Goal: Information Seeking & Learning: Compare options

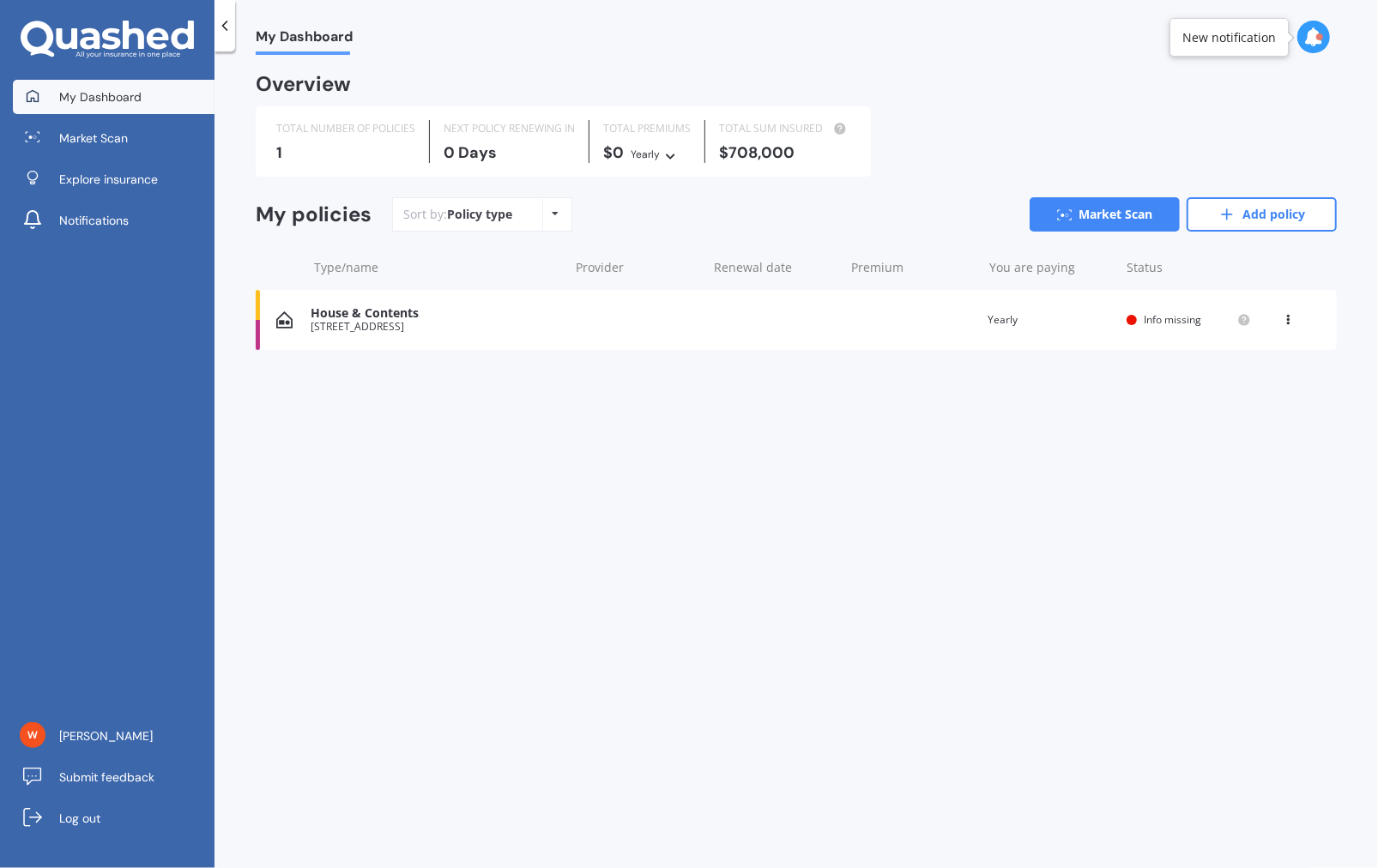
click at [1287, 316] on icon at bounding box center [1288, 316] width 12 height 10
click at [1240, 386] on div "Delete" at bounding box center [1251, 387] width 170 height 34
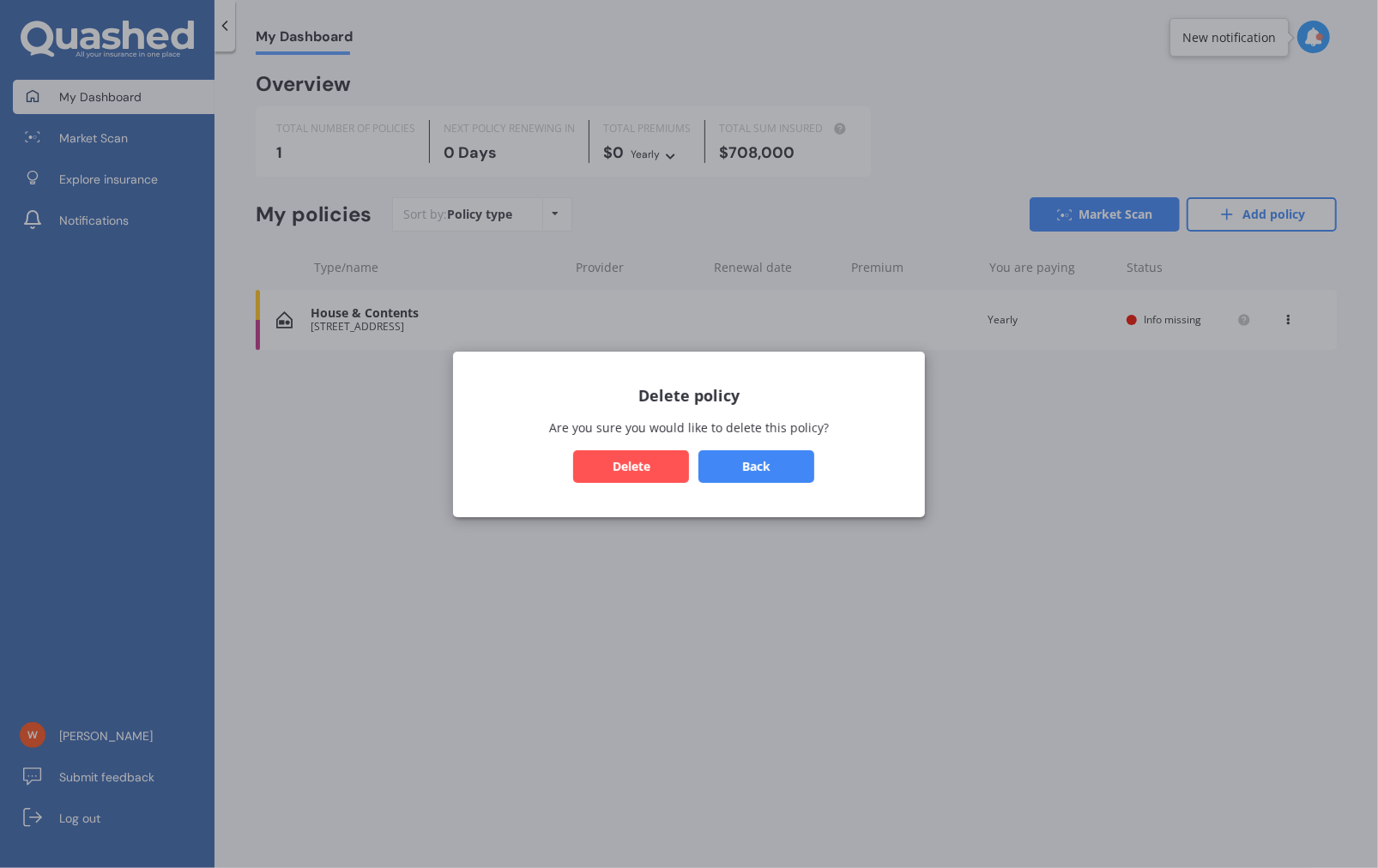
click at [627, 468] on button "Delete" at bounding box center [631, 465] width 116 height 32
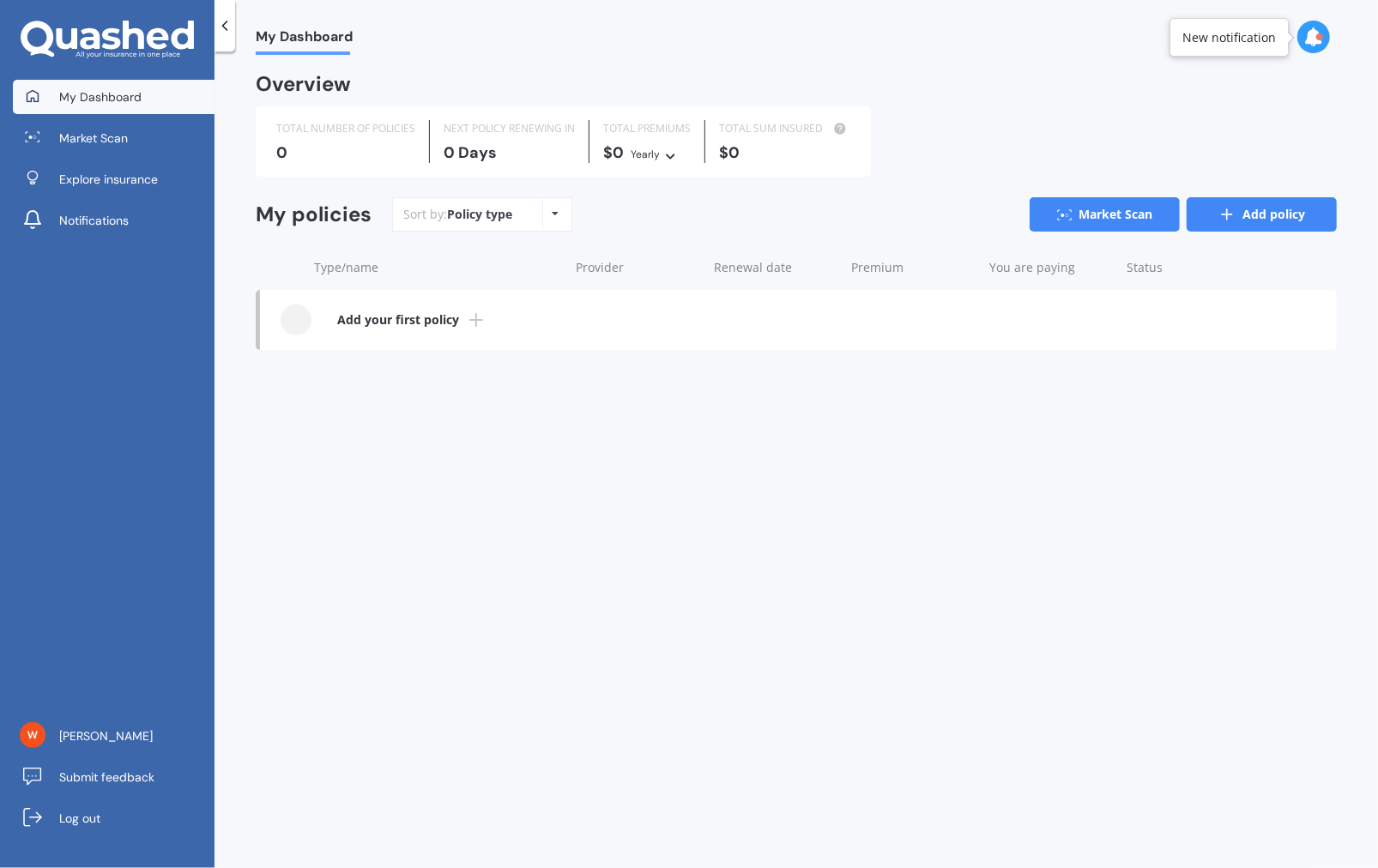
click at [1241, 204] on link "Add policy" at bounding box center [1262, 215] width 151 height 34
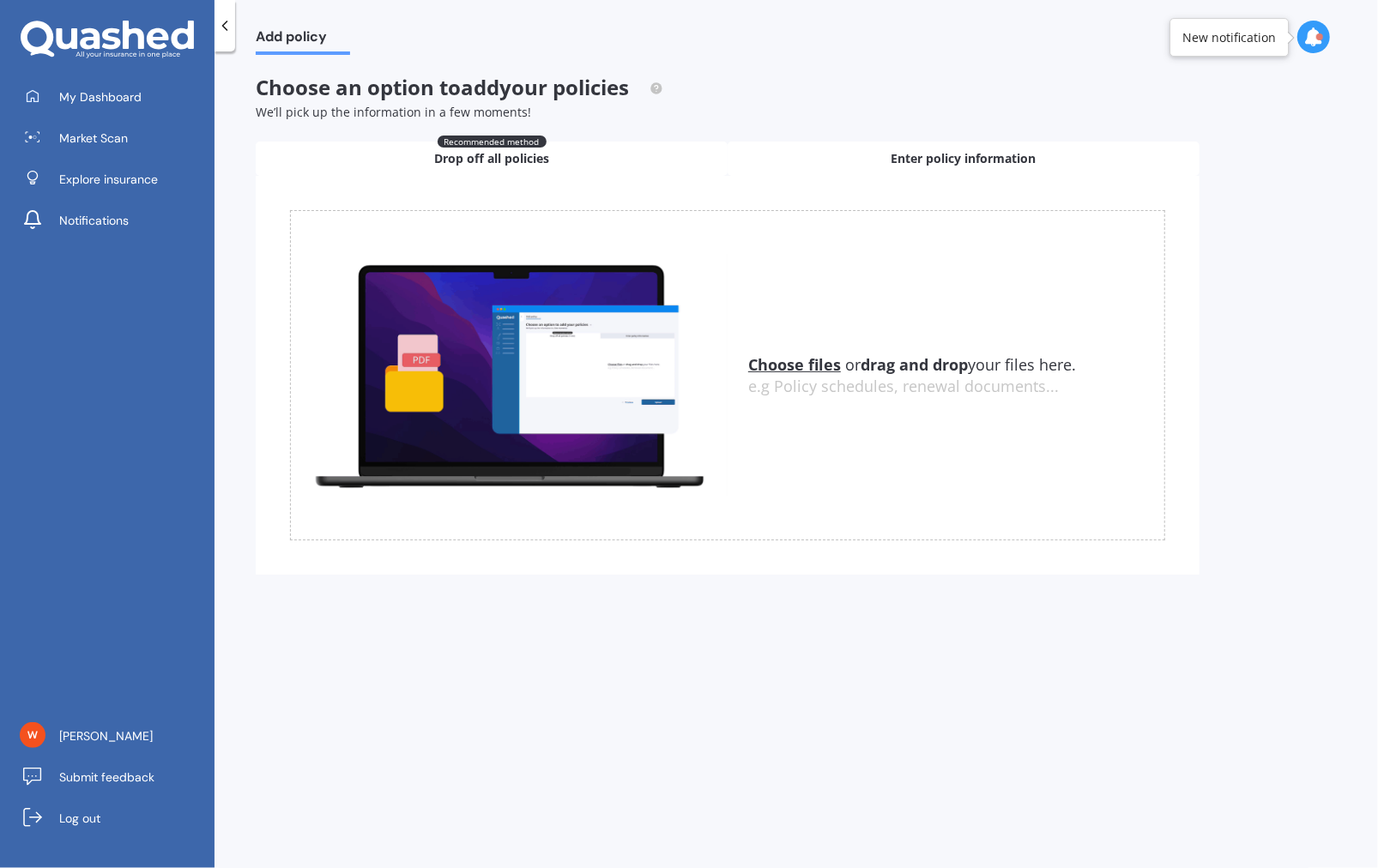
click at [916, 156] on span "Enter policy information" at bounding box center [964, 158] width 145 height 17
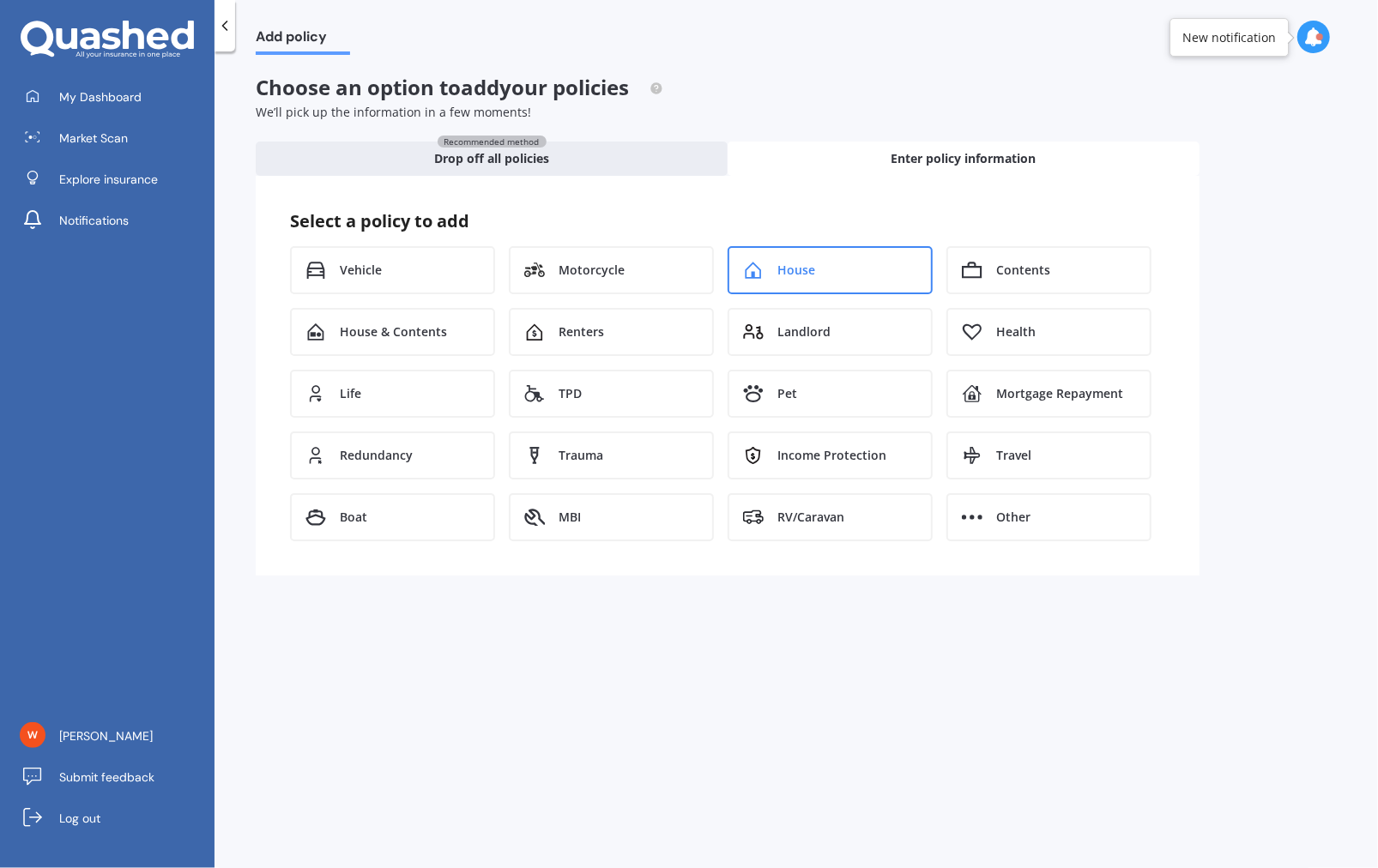
click at [833, 268] on div "House" at bounding box center [830, 270] width 205 height 48
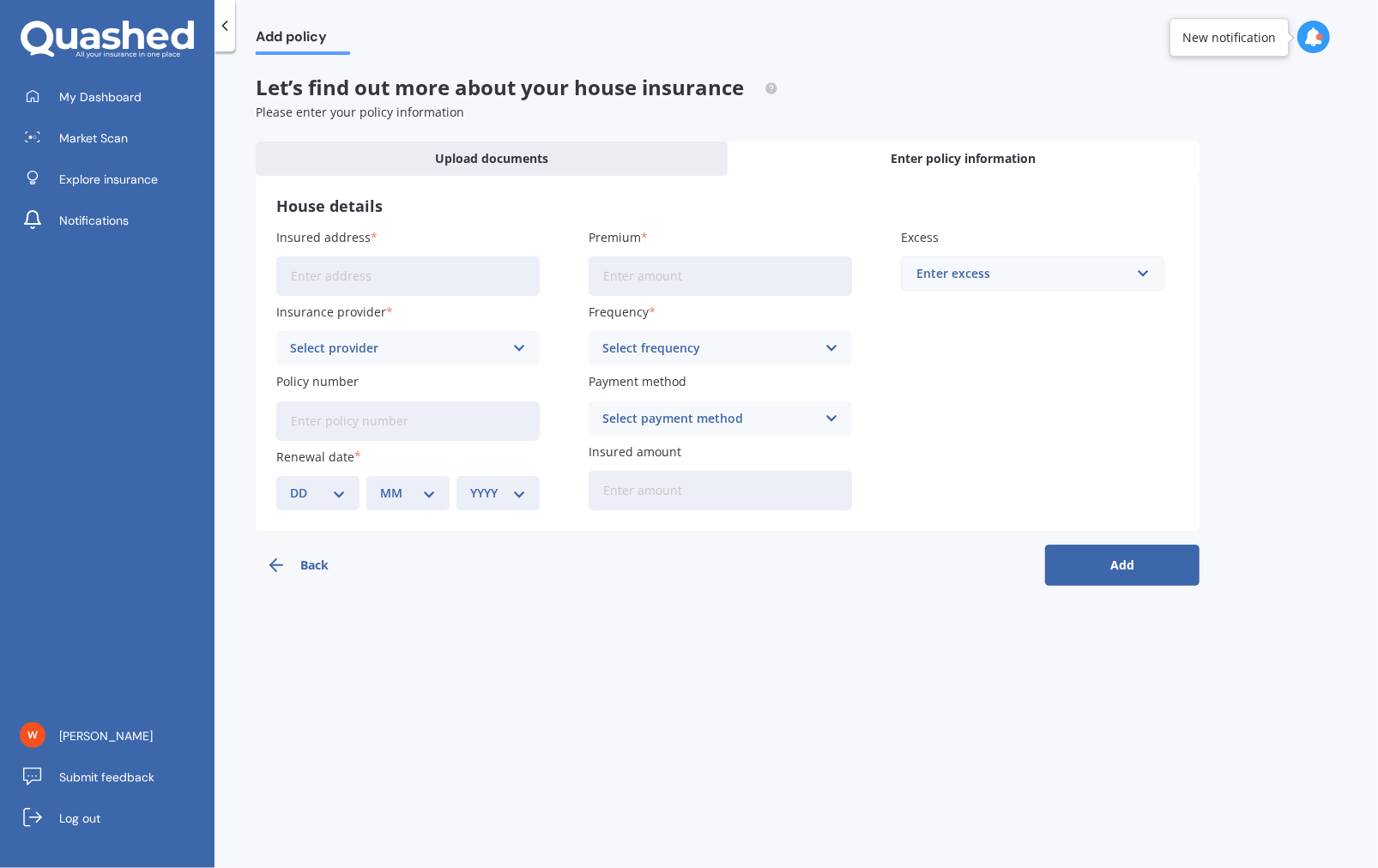
click at [392, 271] on input "Insured address" at bounding box center [408, 277] width 264 height 39
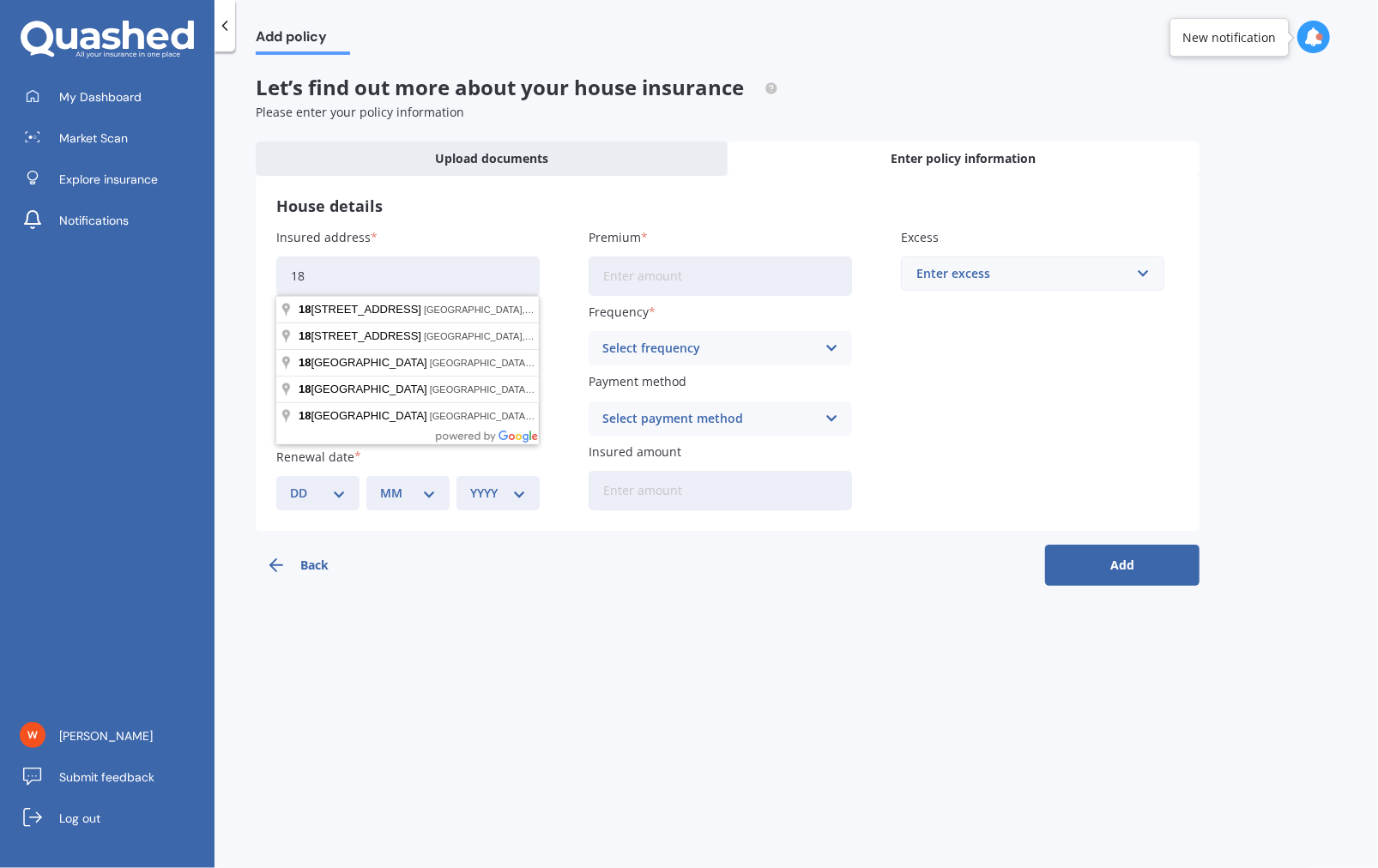
type input "1"
type input "[STREET_ADDRESS]"
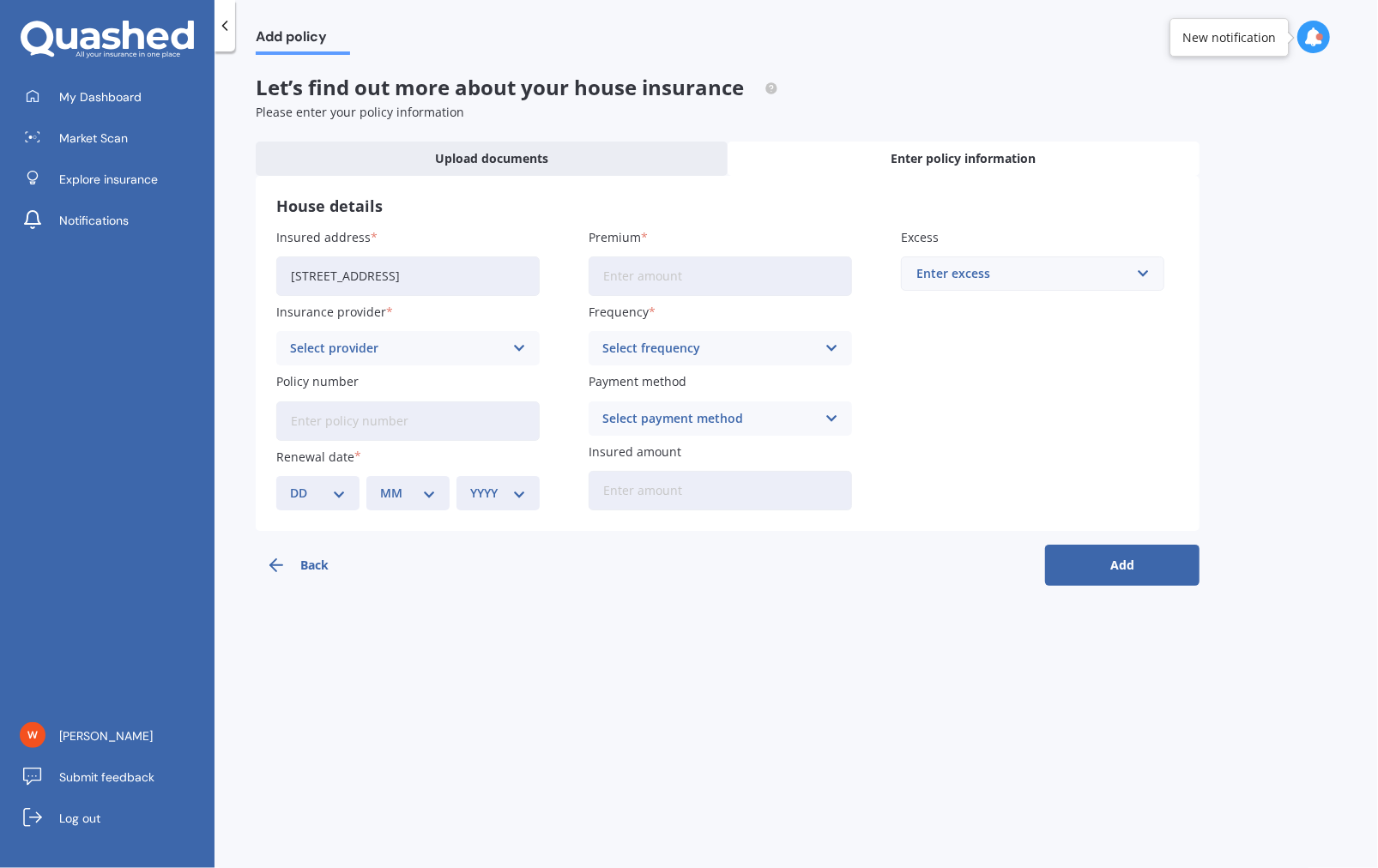
click at [418, 351] on div "Select provider" at bounding box center [397, 347] width 214 height 19
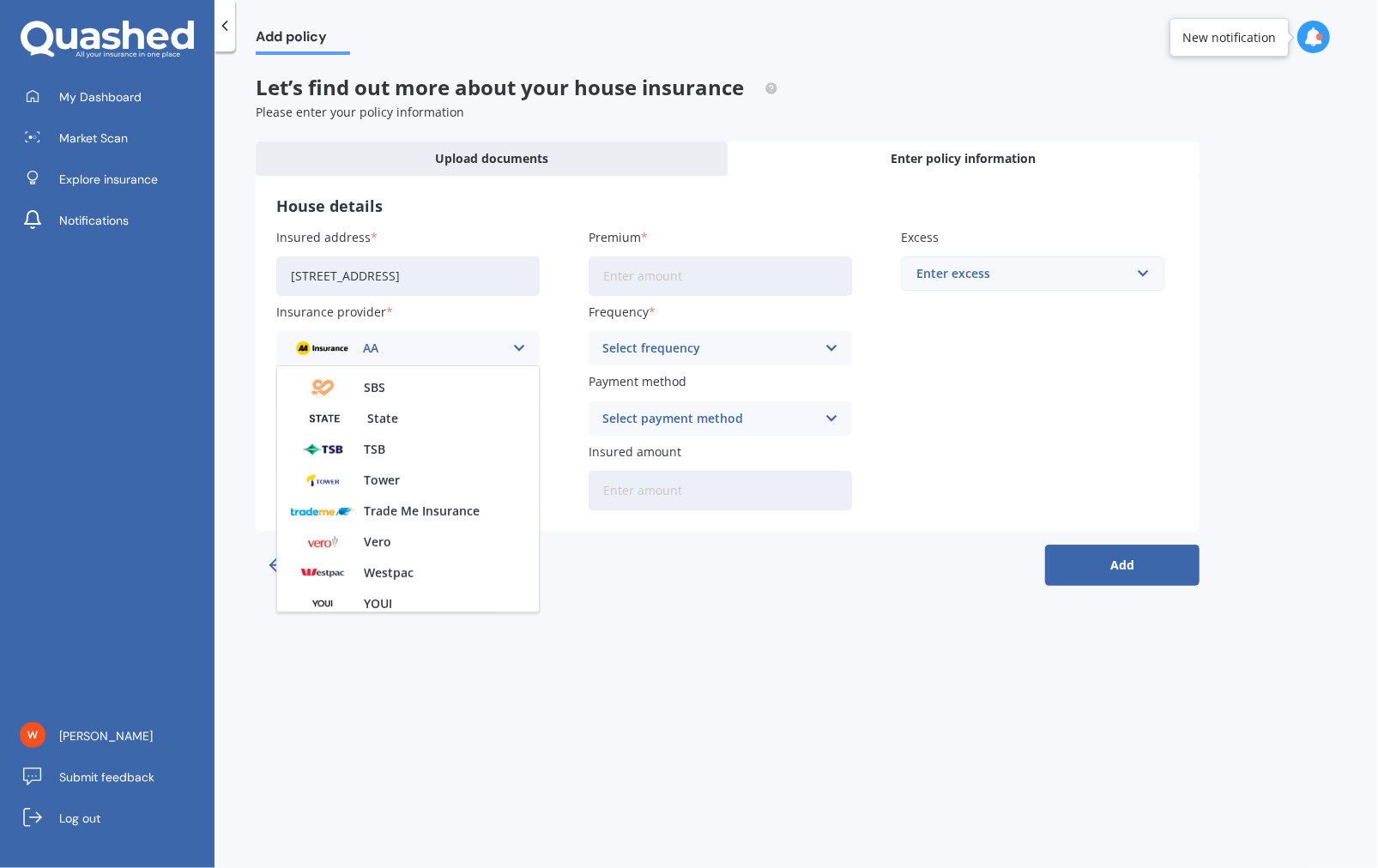
scroll to position [465, 0]
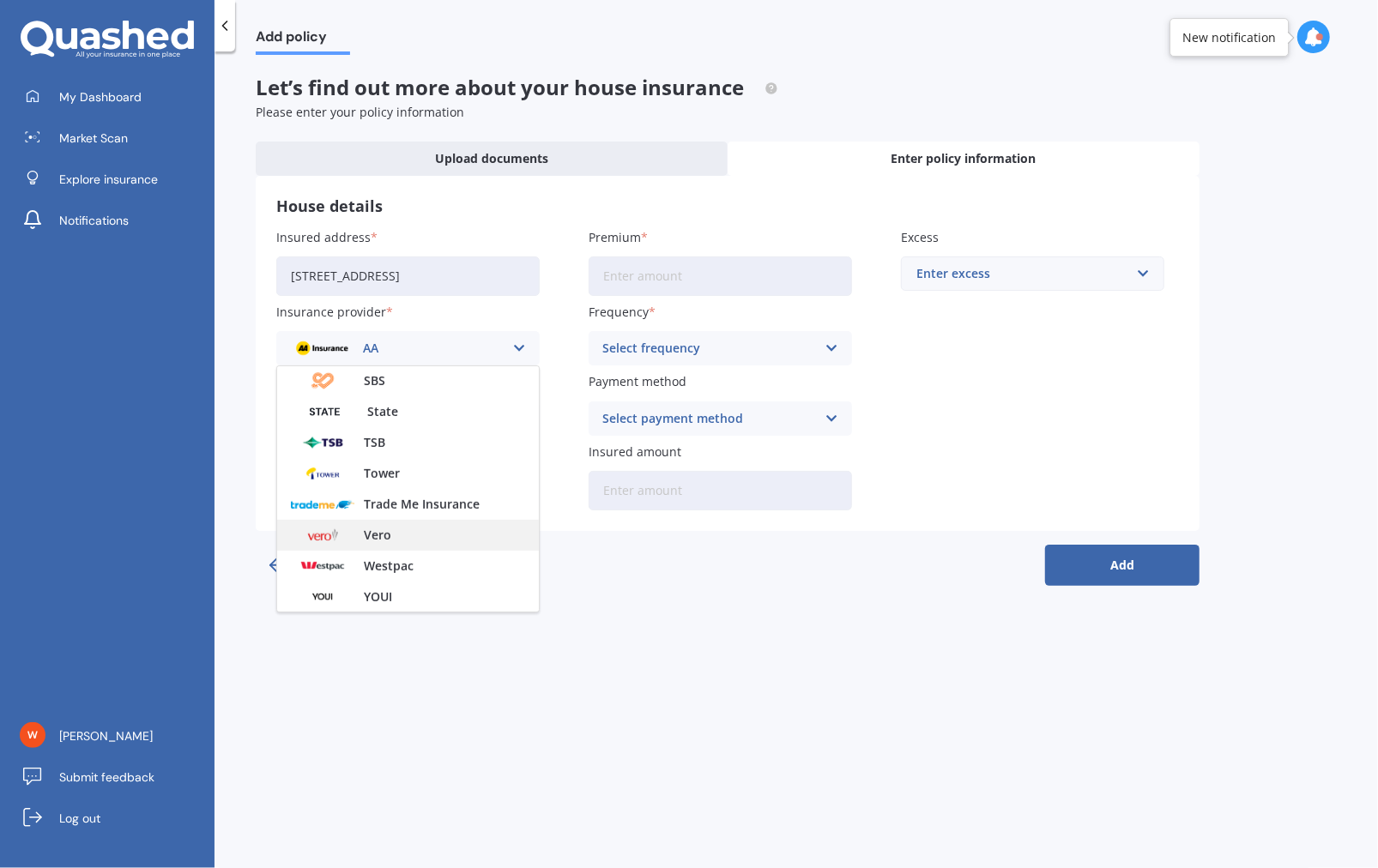
click at [396, 529] on div "Vero" at bounding box center [408, 534] width 262 height 31
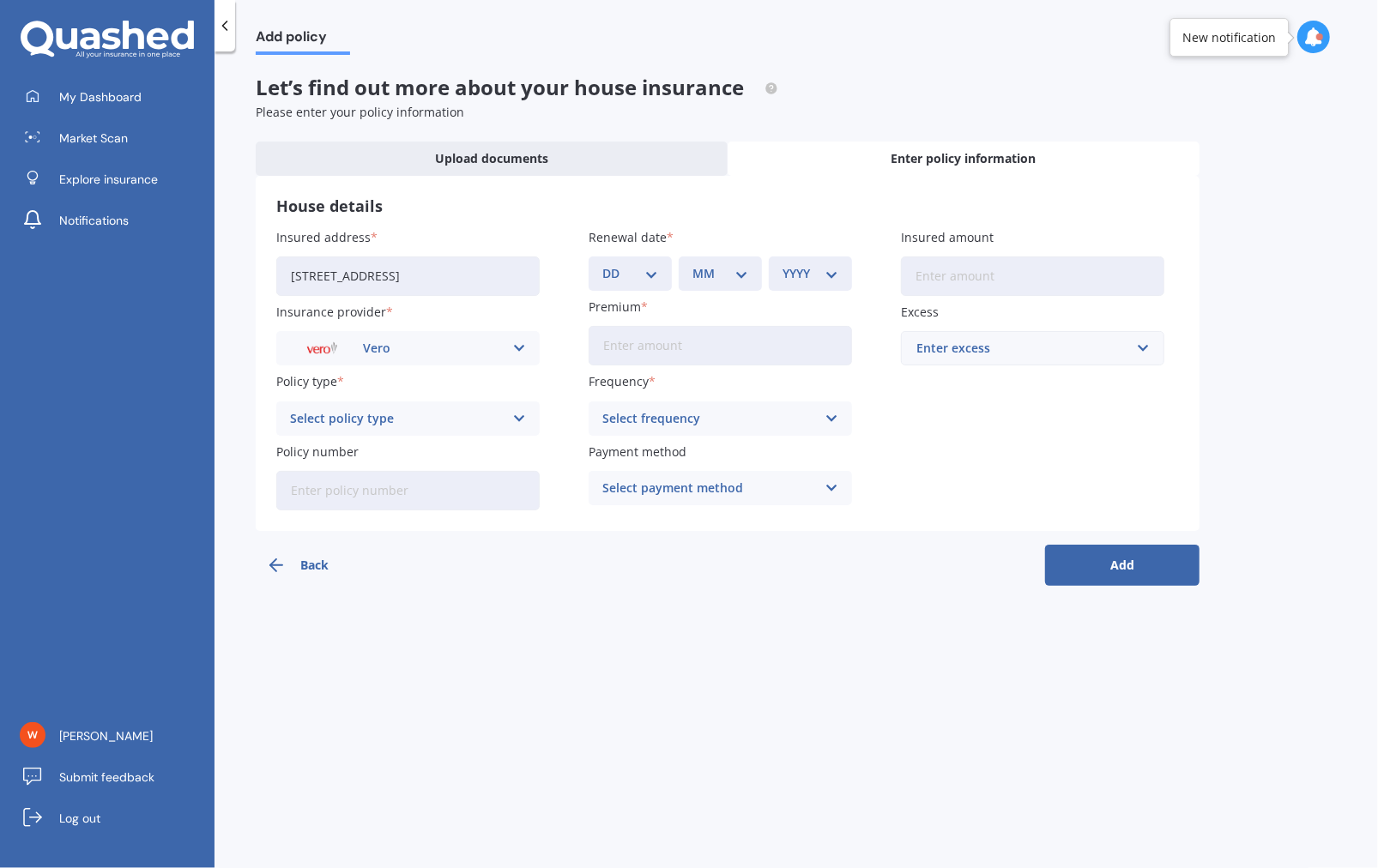
click at [732, 635] on div "Add policy Let’s find out more about your house insurance Please enter your pol…" at bounding box center [796, 464] width 1163 height 817
click at [450, 425] on div "Select policy type" at bounding box center [397, 418] width 214 height 19
click at [522, 350] on icon at bounding box center [519, 347] width 15 height 19
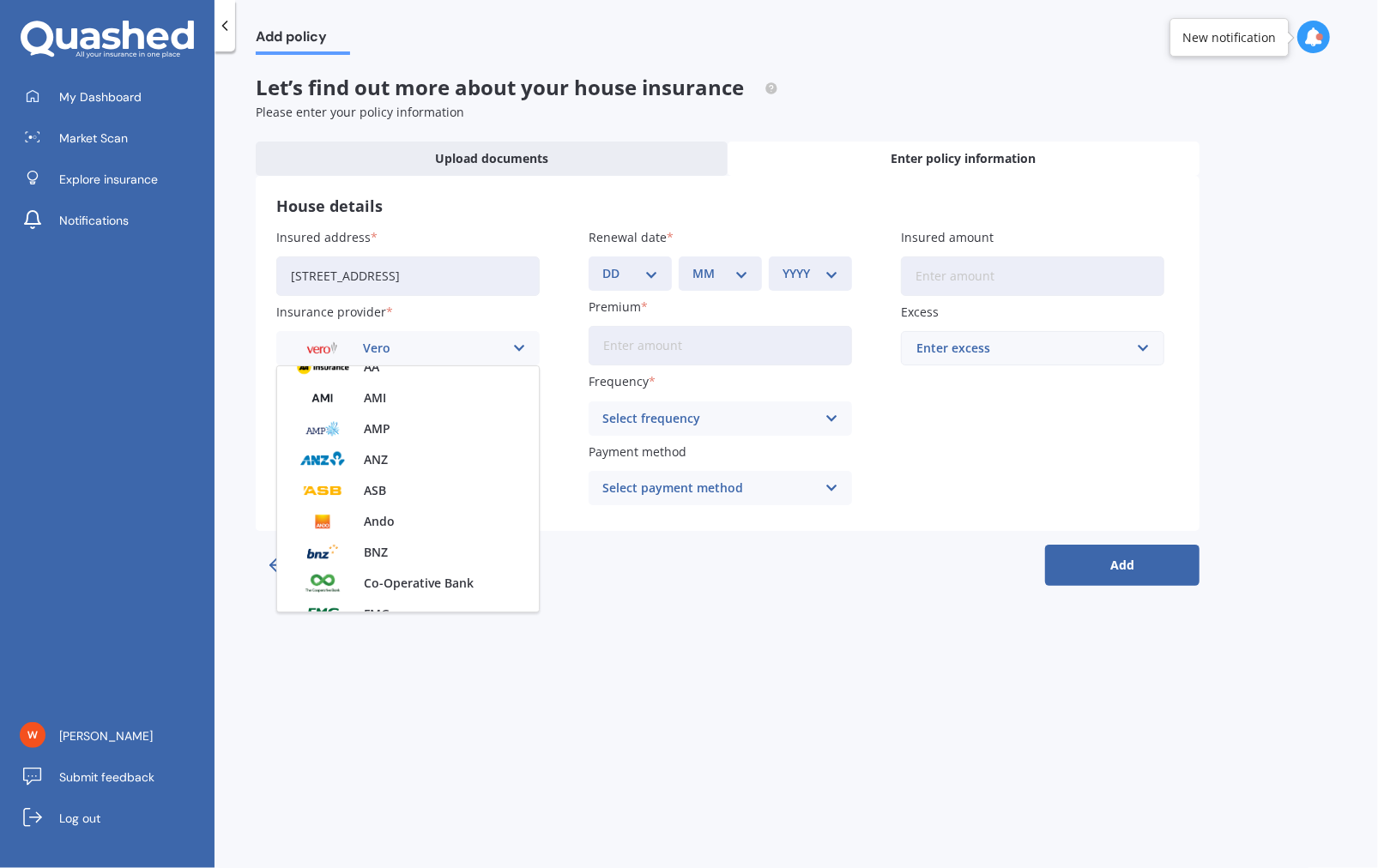
scroll to position [0, 0]
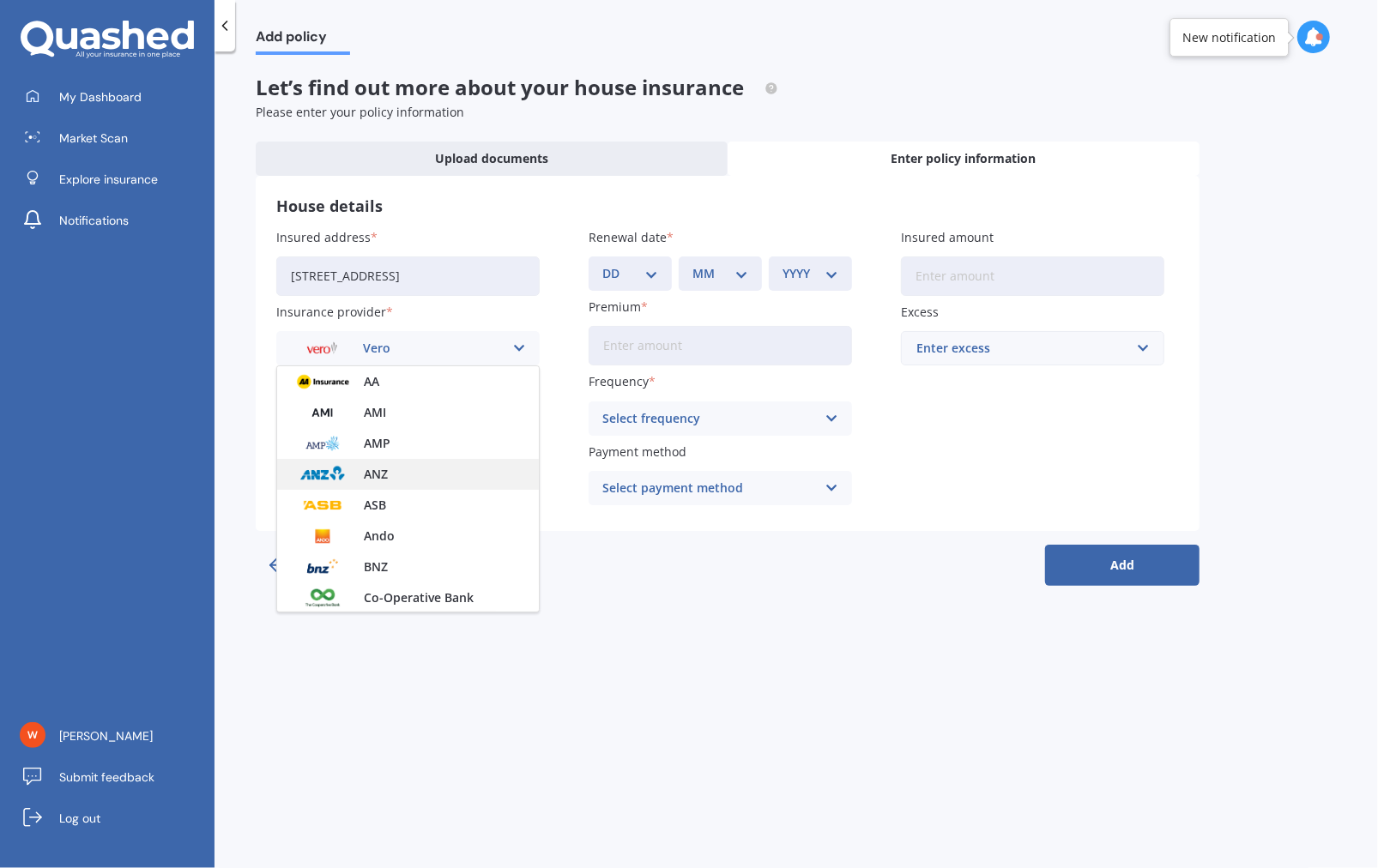
click at [323, 469] on img at bounding box center [323, 474] width 64 height 24
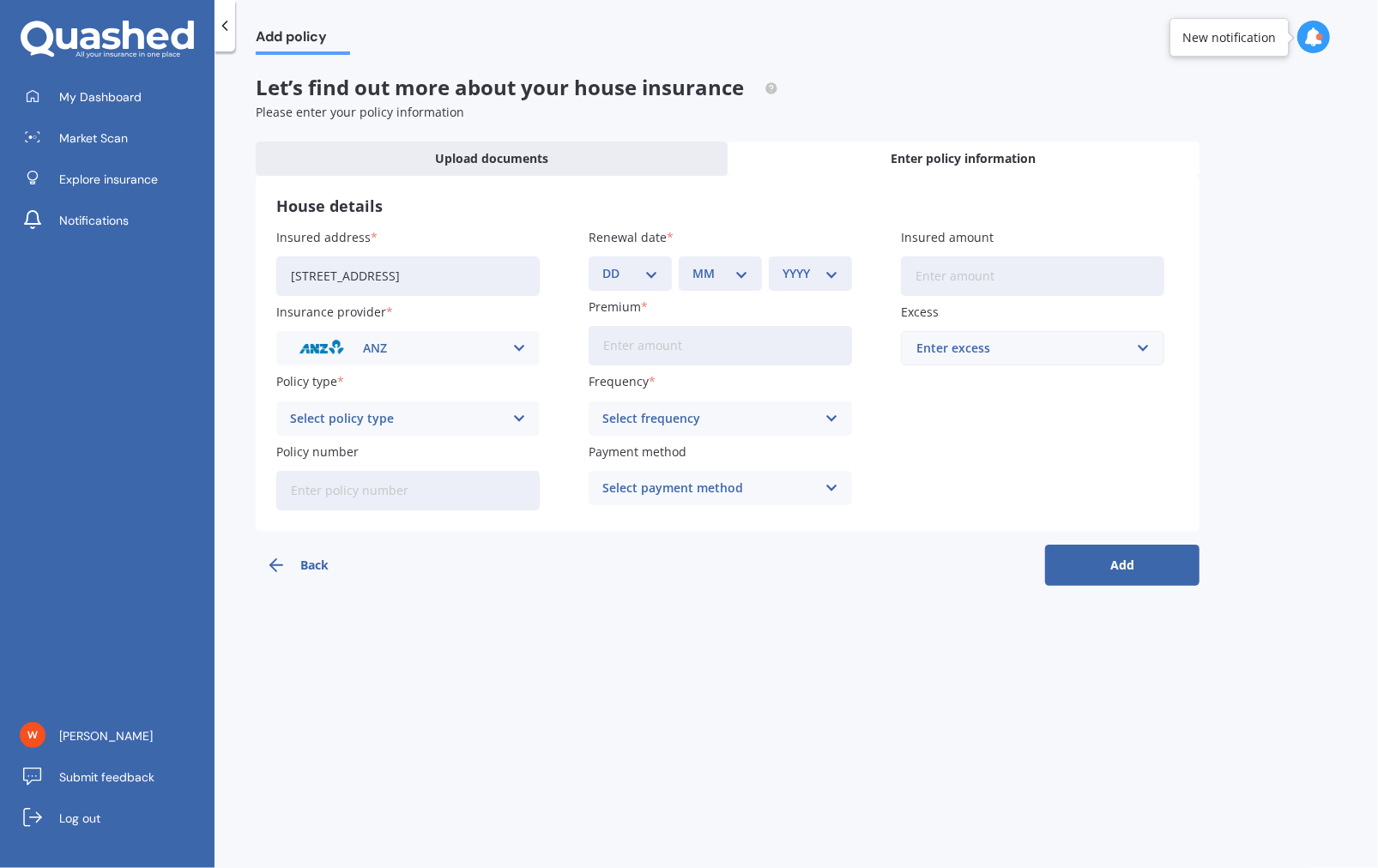
click at [516, 418] on icon at bounding box center [519, 418] width 15 height 19
click at [368, 477] on span "House Insurance" at bounding box center [341, 483] width 98 height 12
click at [536, 666] on div "Add policy Let’s find out more about your house insurance Please enter your pol…" at bounding box center [796, 464] width 1163 height 817
click at [496, 491] on input "Policy number" at bounding box center [408, 491] width 264 height 39
type input "ANZ5627136"
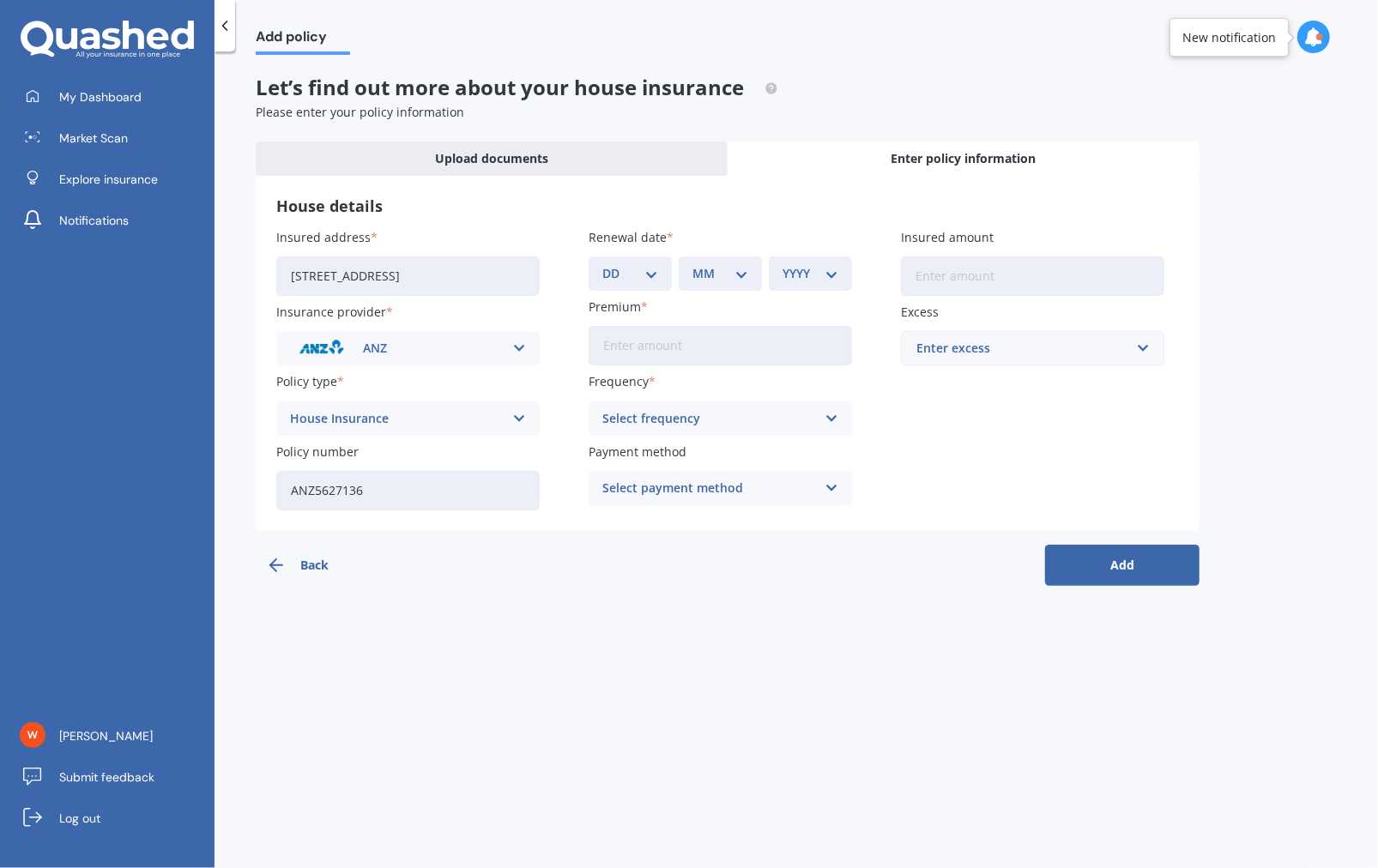
click at [597, 291] on div "Insured address [STREET_ADDRESS] Insurance provider ANZ AA AMI AMP ANZ ASB Ando…" at bounding box center [727, 369] width 903 height 282
click at [630, 280] on select "DD 01 02 03 04 05 06 07 08 09 10 11 12 13 14 15 16 17 18 19 20 21 22 23 24 25 2…" at bounding box center [630, 274] width 56 height 19
select select "18"
click at [602, 265] on select "DD 01 02 03 04 05 06 07 08 09 10 11 12 13 14 15 16 17 18 19 20 21 22 23 24 25 2…" at bounding box center [630, 274] width 56 height 19
click at [709, 265] on select "MM 01 02 03 04 05 06 07 08 09 10 11 12" at bounding box center [720, 274] width 56 height 19
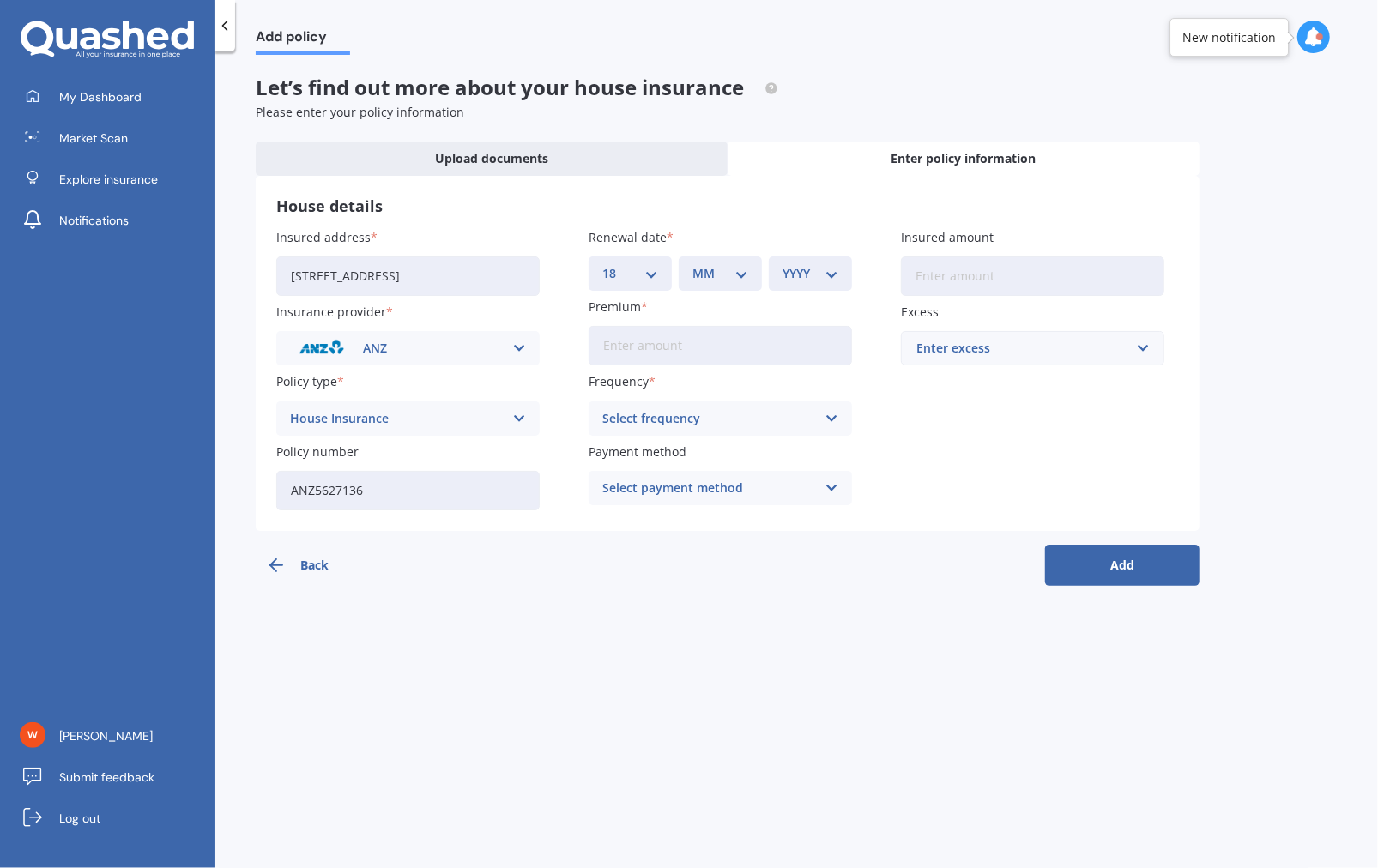
select select "09"
click at [693, 265] on select "MM 01 02 03 04 05 06 07 08 09 10 11 12" at bounding box center [720, 274] width 56 height 19
click at [807, 286] on div "YYYY 2027 2026 2025 2024 2023 2022 2021 2020 2019 2018 2017 2016 2015 2014 2013…" at bounding box center [810, 274] width 84 height 34
click at [820, 277] on select "YYYY 2027 2026 2025 2024 2023 2022 2021 2020 2019 2018 2017 2016 2015 2014 2013…" at bounding box center [810, 274] width 56 height 19
select select "2025"
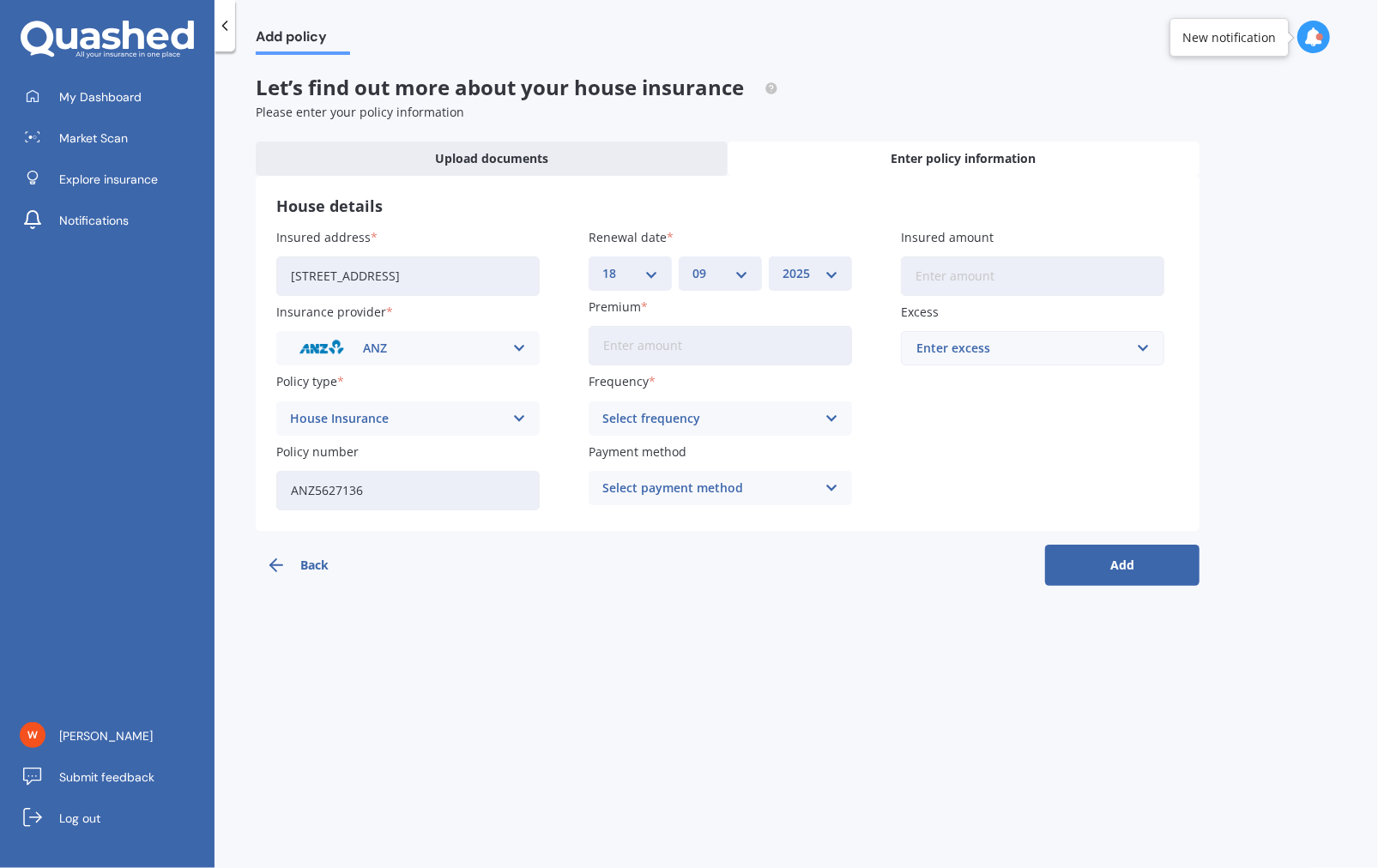
click at [783, 265] on select "YYYY 2027 2026 2025 2024 2023 2022 2021 2020 2019 2018 2017 2016 2015 2014 2013…" at bounding box center [810, 274] width 56 height 19
click at [699, 340] on input "Premium" at bounding box center [720, 345] width 264 height 39
type input "$2,471.00"
click at [740, 549] on div "Back Add" at bounding box center [727, 559] width 944 height 55
click at [746, 406] on div "Select frequency Yearly Six-Monthly Quarterly Monthly Fortnightly Weekly" at bounding box center [720, 418] width 264 height 34
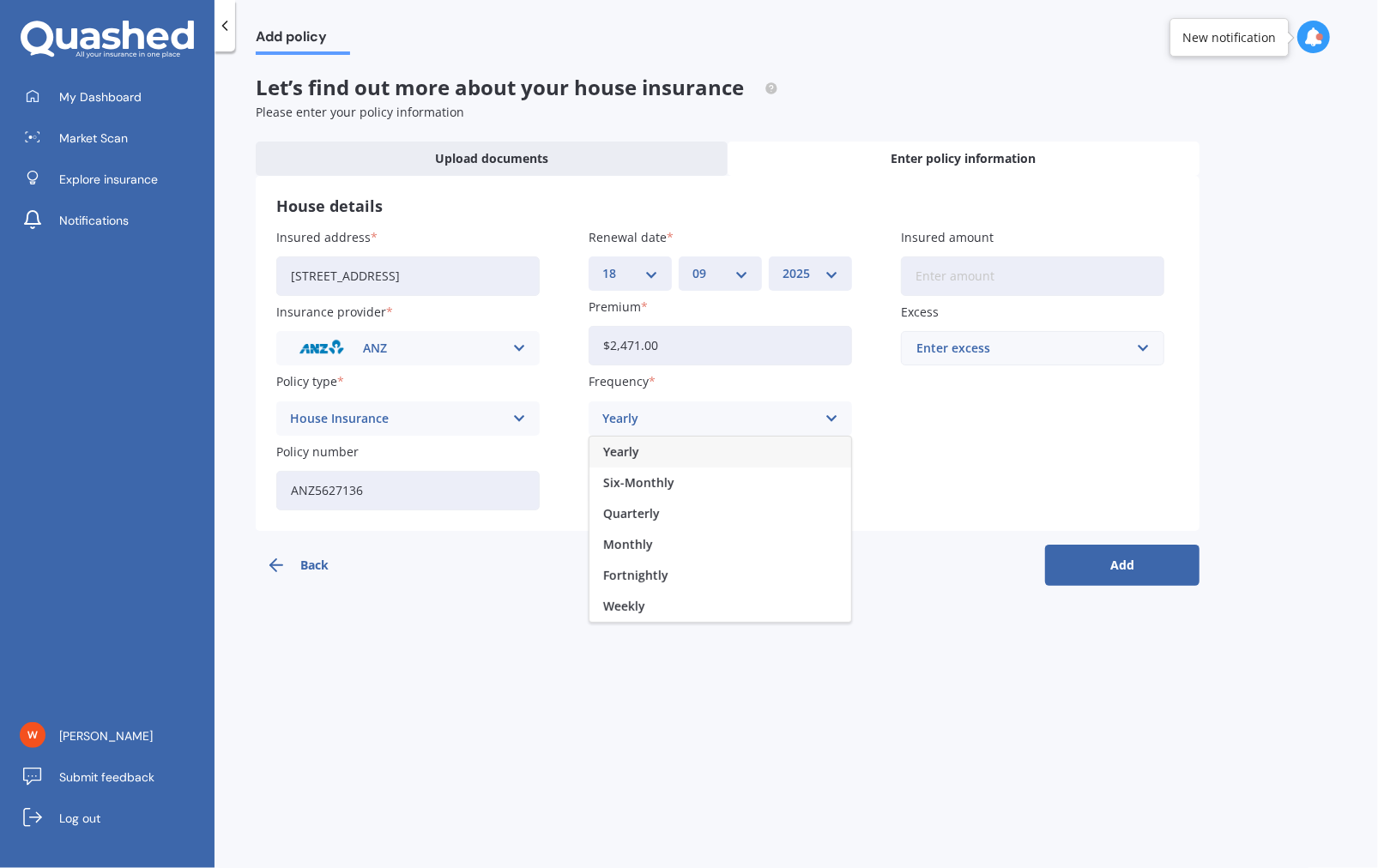
drag, startPoint x: 636, startPoint y: 450, endPoint x: 664, endPoint y: 452, distance: 28.1
click at [636, 450] on span "Yearly" at bounding box center [621, 452] width 36 height 12
click at [764, 454] on label "Payment method" at bounding box center [717, 452] width 257 height 18
click at [769, 492] on div "Select payment method" at bounding box center [709, 487] width 214 height 19
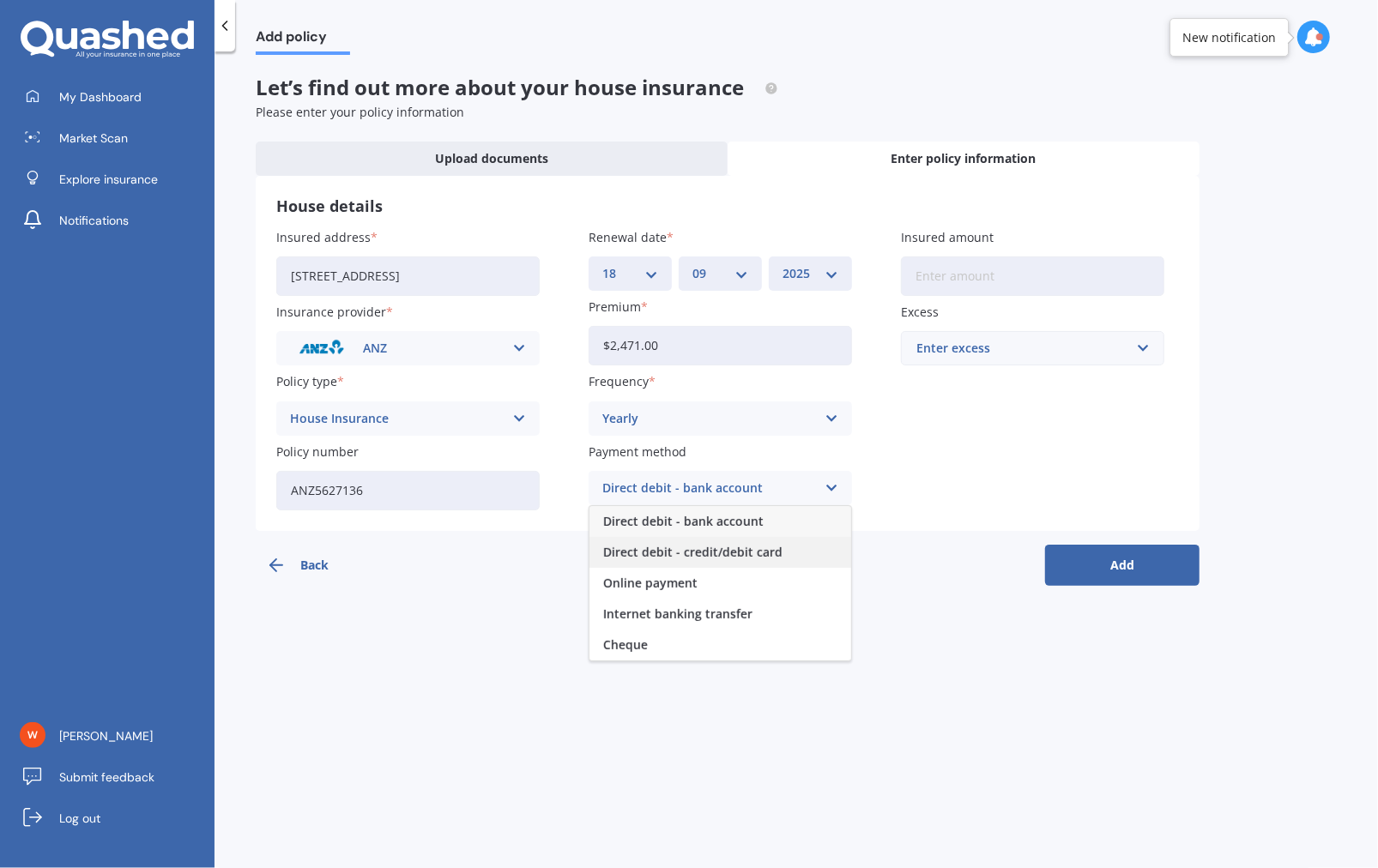
click at [726, 546] on span "Direct debit - credit/debit card" at bounding box center [693, 552] width 179 height 12
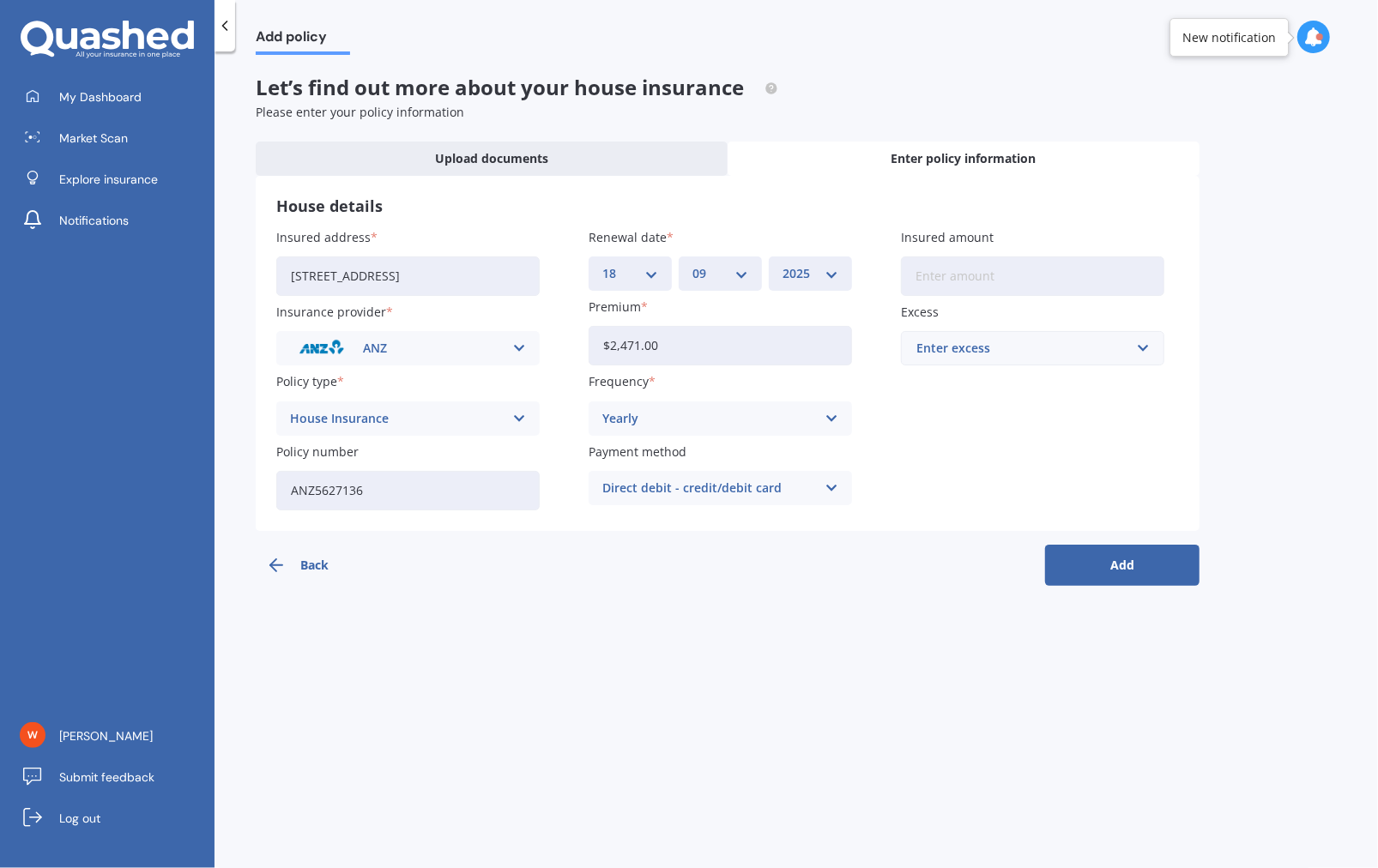
drag, startPoint x: 997, startPoint y: 278, endPoint x: 1017, endPoint y: 278, distance: 20.0
click at [997, 278] on input "Insured amount" at bounding box center [1033, 277] width 264 height 39
type input "$528,885"
click at [1019, 358] on input "text" at bounding box center [1027, 347] width 248 height 32
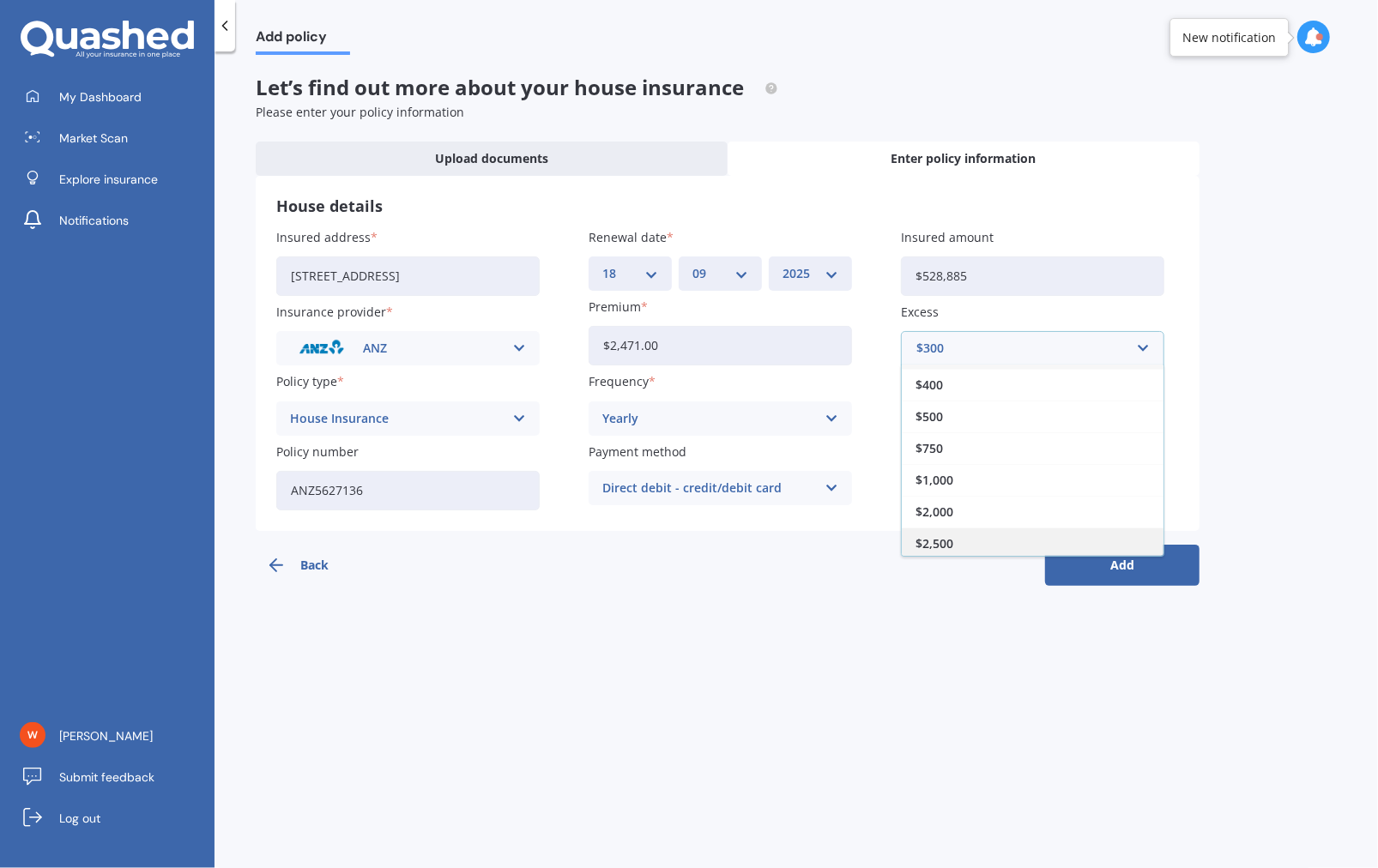
click at [940, 538] on span "$2,500" at bounding box center [934, 544] width 37 height 12
click at [887, 612] on div "Add policy Let’s find out more about your house insurance Please enter your pol…" at bounding box center [796, 464] width 1163 height 817
click at [1143, 565] on button "Add" at bounding box center [1122, 566] width 155 height 41
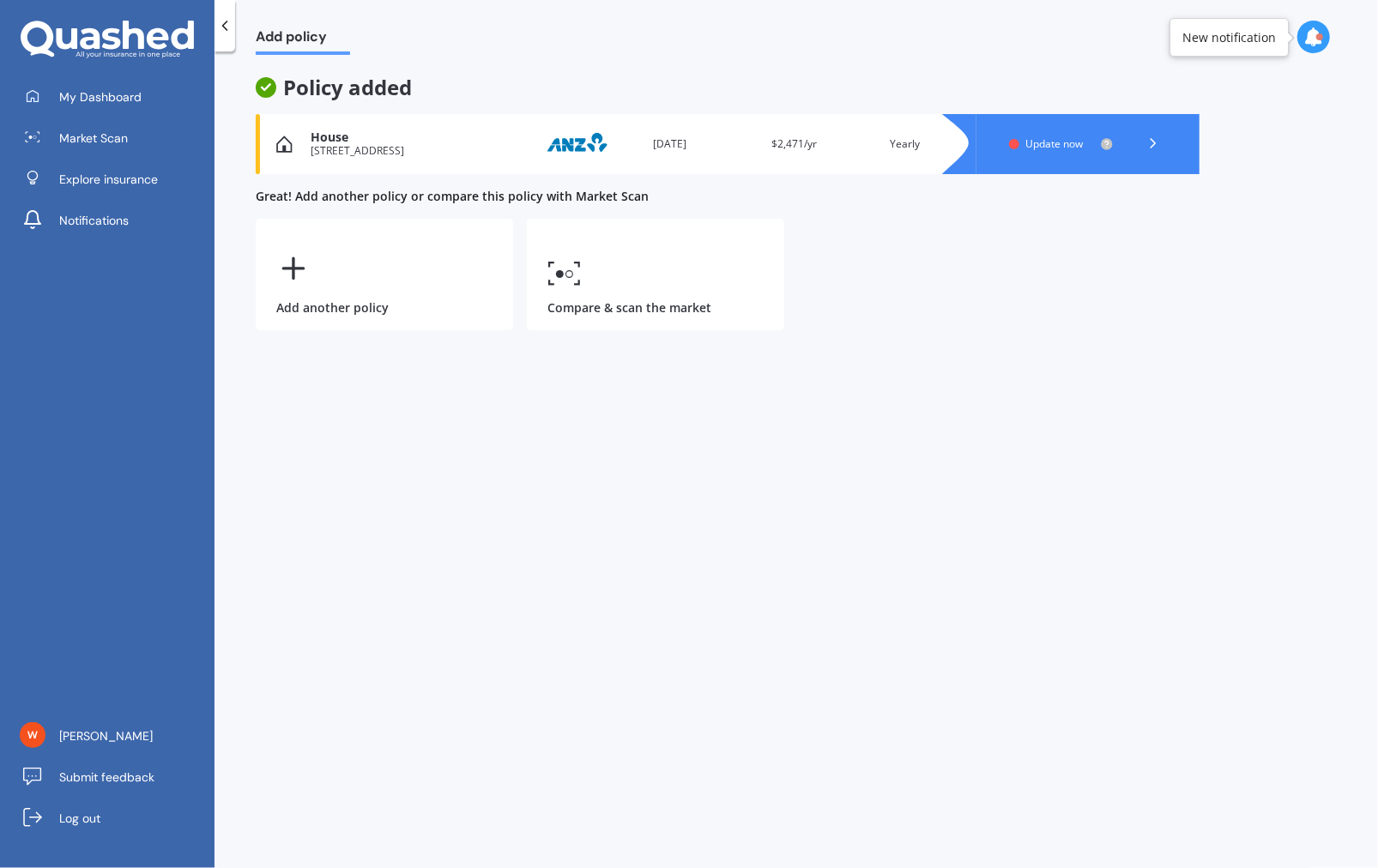
click at [1015, 151] on div "Update now" at bounding box center [1061, 144] width 104 height 14
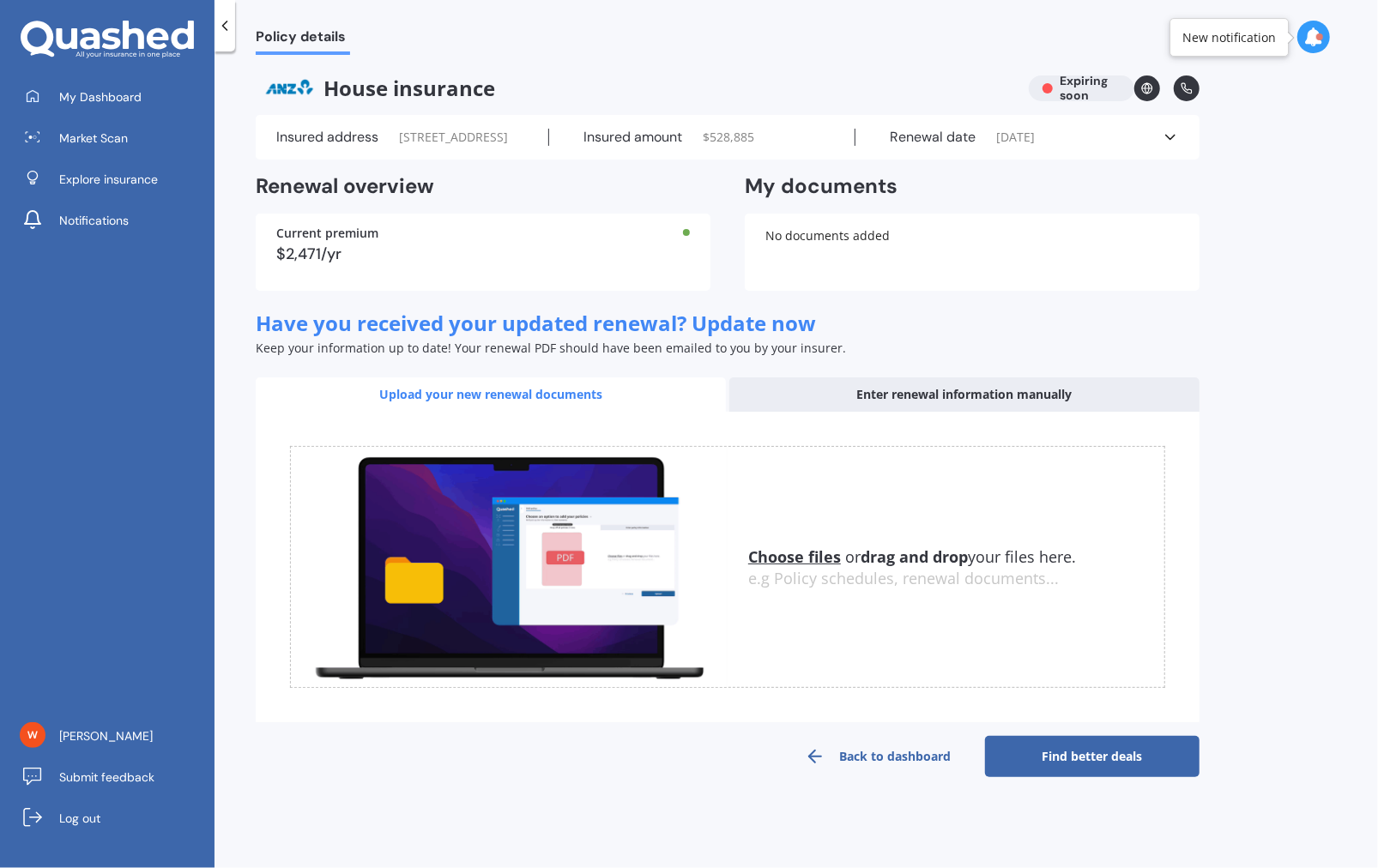
click at [1073, 777] on link "Find better deals" at bounding box center [1093, 757] width 215 height 41
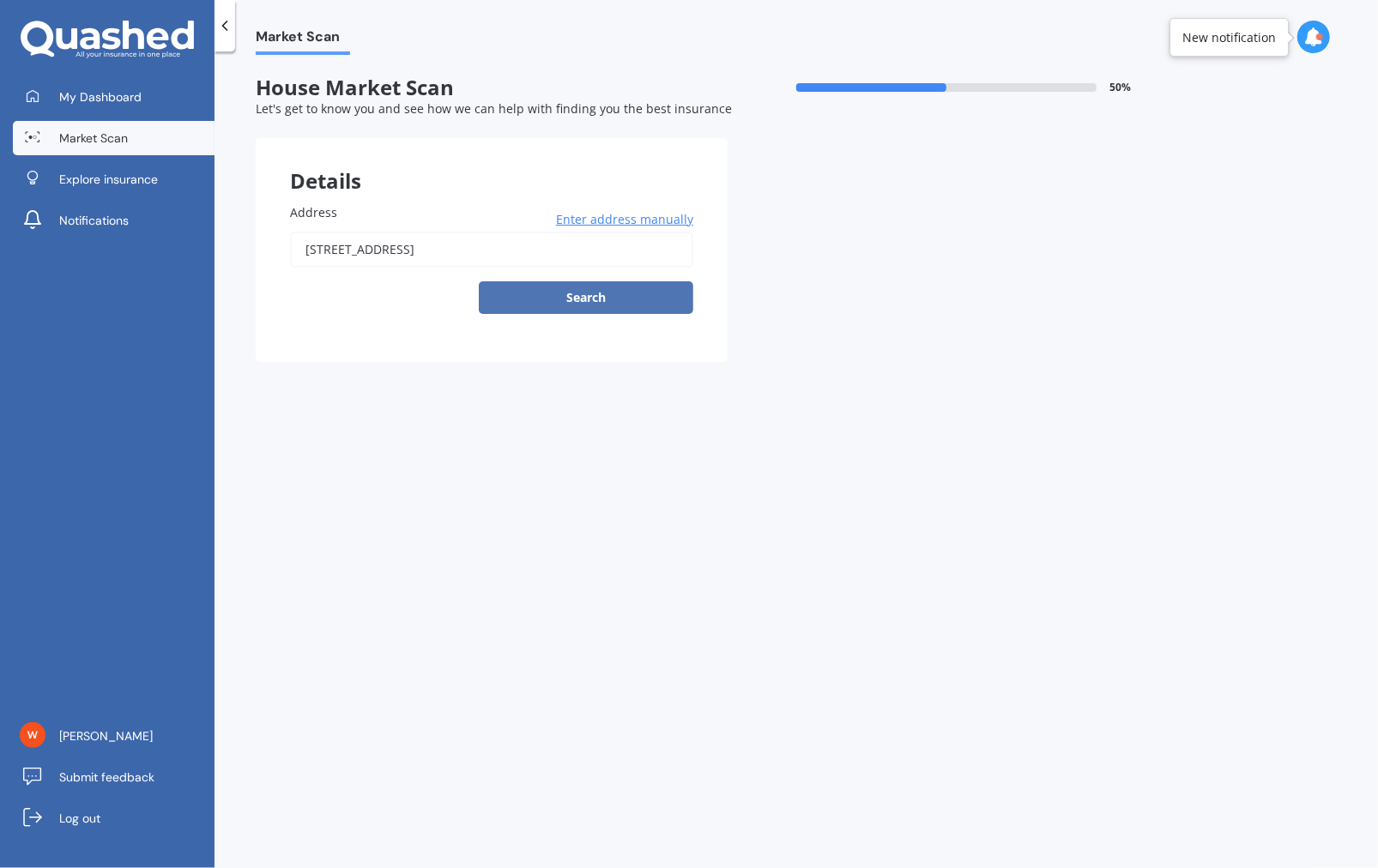
click at [549, 292] on button "Search" at bounding box center [586, 297] width 215 height 32
type input "[STREET_ADDRESS]"
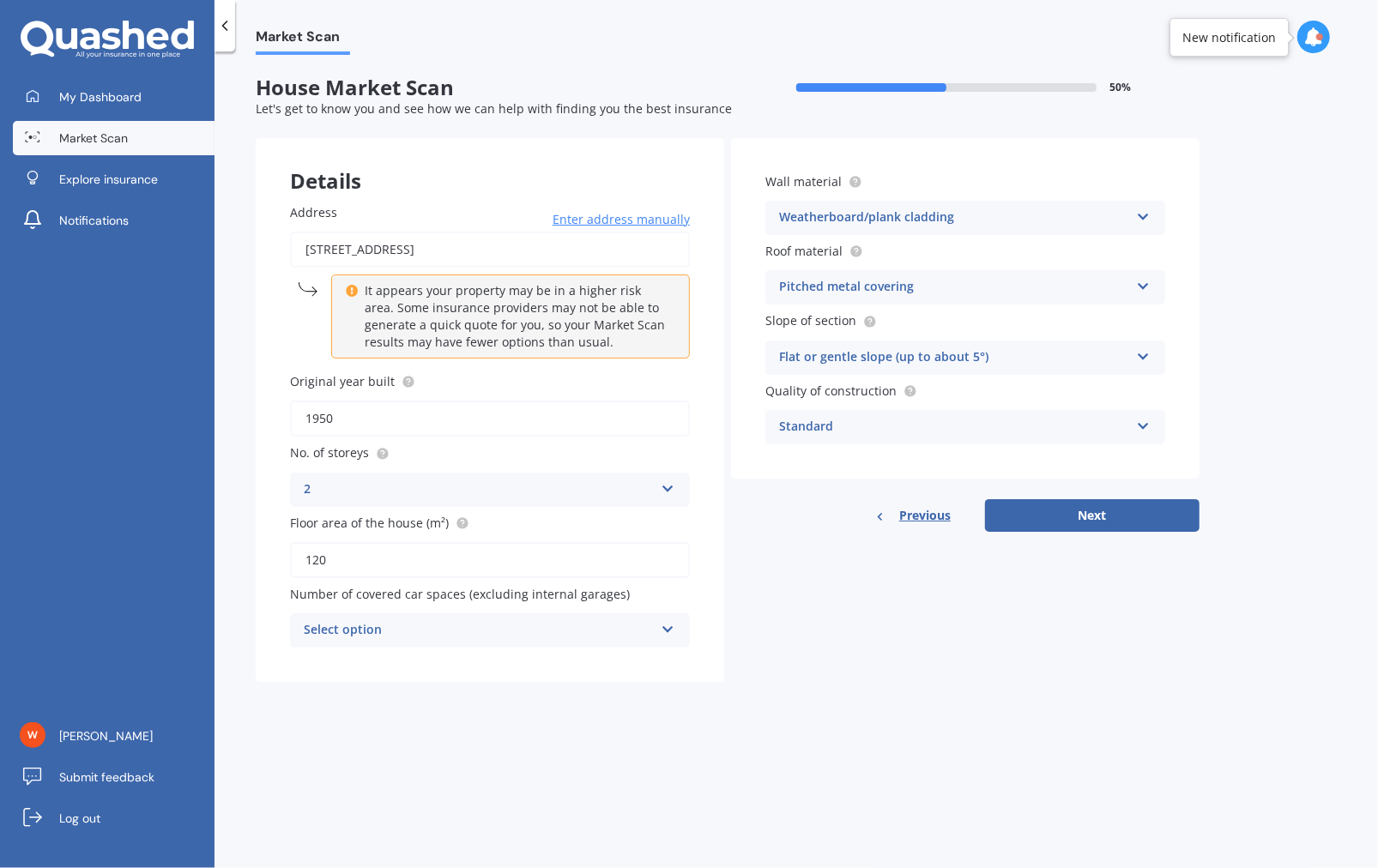
click at [517, 620] on div "Select option" at bounding box center [479, 630] width 350 height 21
click at [317, 718] on div "2" at bounding box center [490, 725] width 398 height 31
click at [935, 630] on div "Details Address [STREET_ADDRESS] Enter address manually It appears your propert…" at bounding box center [727, 409] width 944 height 544
click at [980, 422] on div "Standard" at bounding box center [955, 427] width 350 height 21
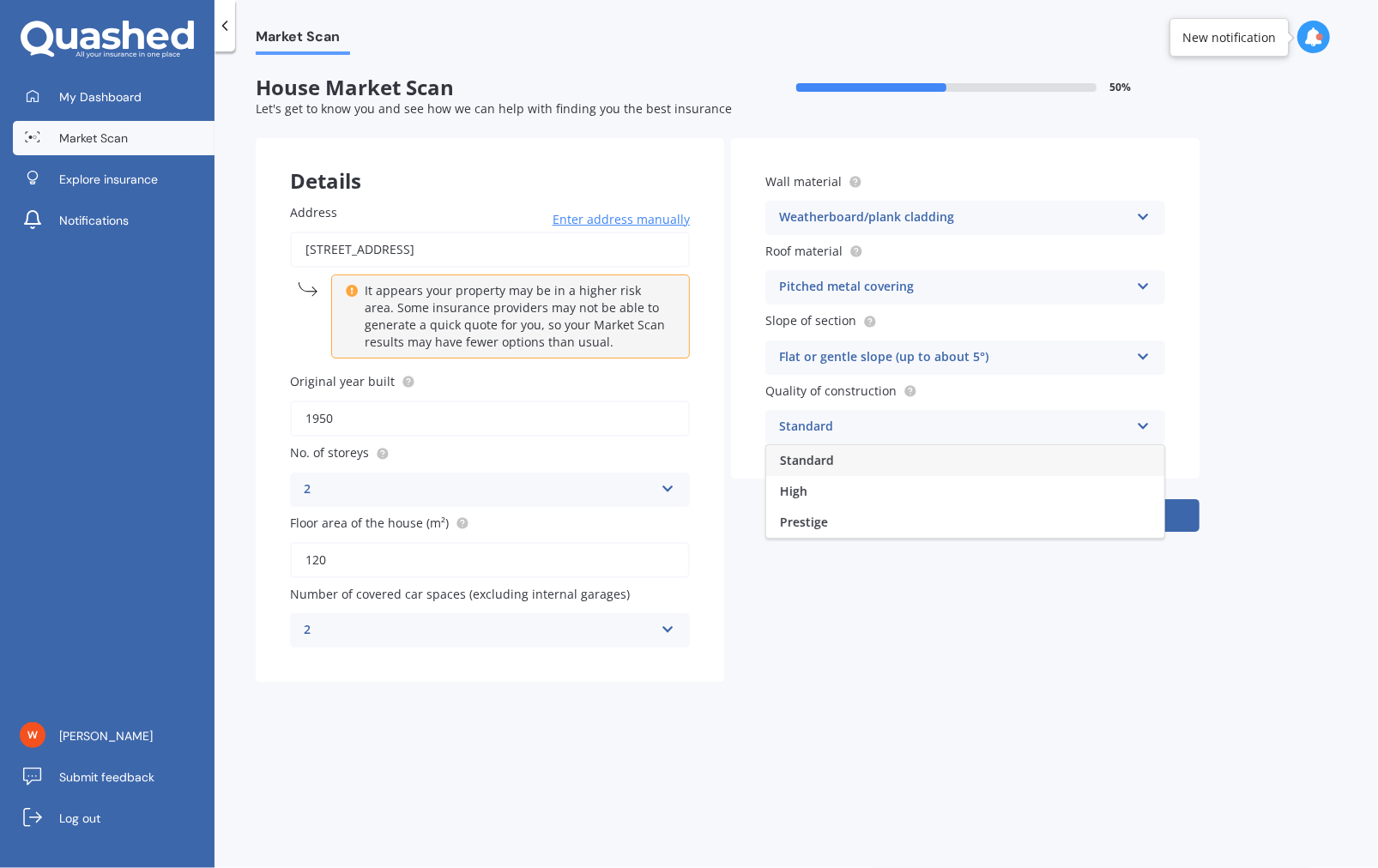
click at [980, 424] on div "Standard" at bounding box center [955, 427] width 350 height 21
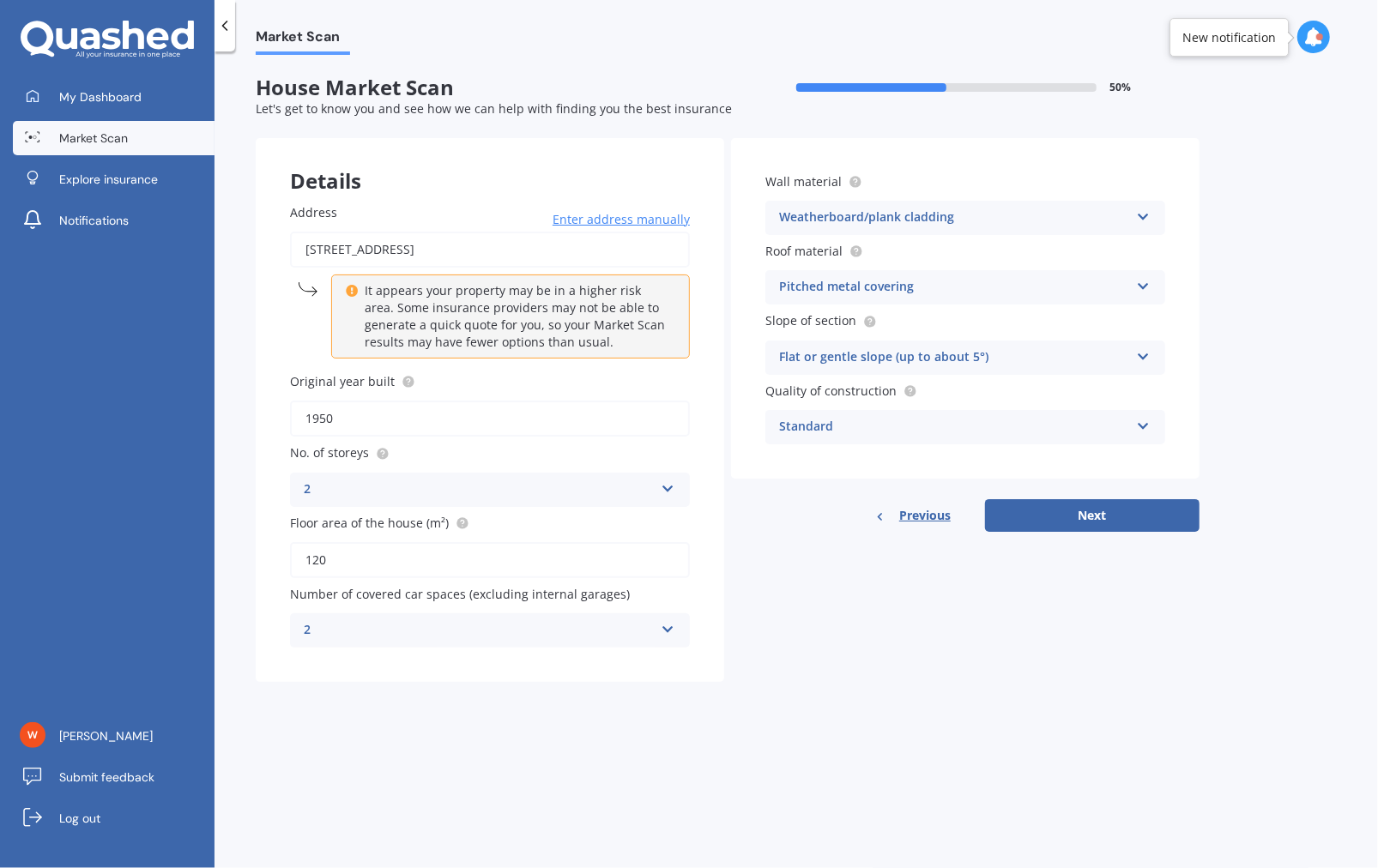
click at [1117, 371] on div "Flat or gentle slope (up to about 5°) Flat or gentle slope (up to about 5°) Mod…" at bounding box center [966, 357] width 400 height 34
click at [846, 609] on div "Details Address [STREET_ADDRESS] Enter address manually It appears your propert…" at bounding box center [727, 409] width 944 height 544
click at [1044, 367] on div "Flat or gentle slope (up to about 5°)" at bounding box center [955, 357] width 350 height 21
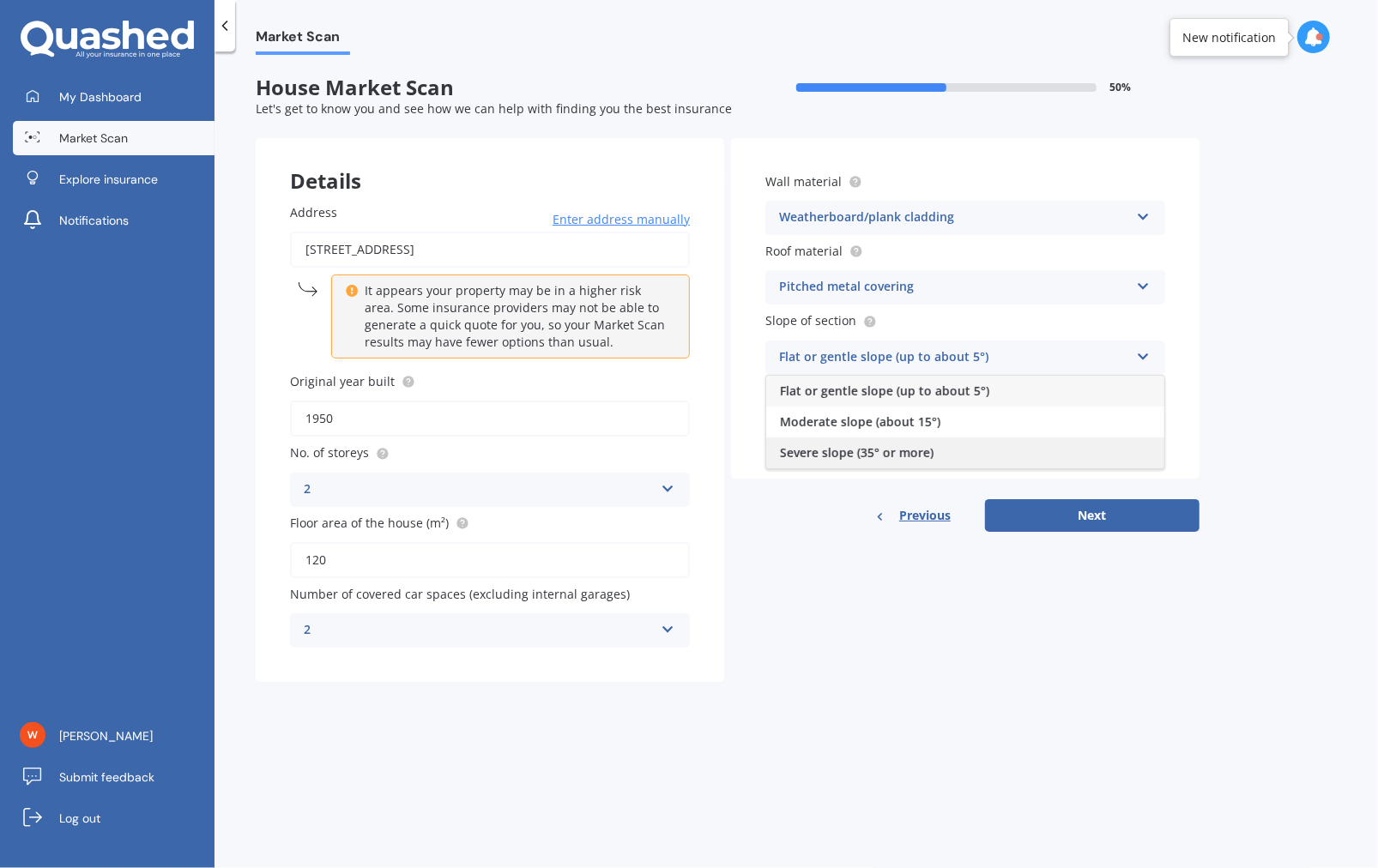
click at [936, 453] on div "Severe slope (35° or more)" at bounding box center [965, 453] width 398 height 31
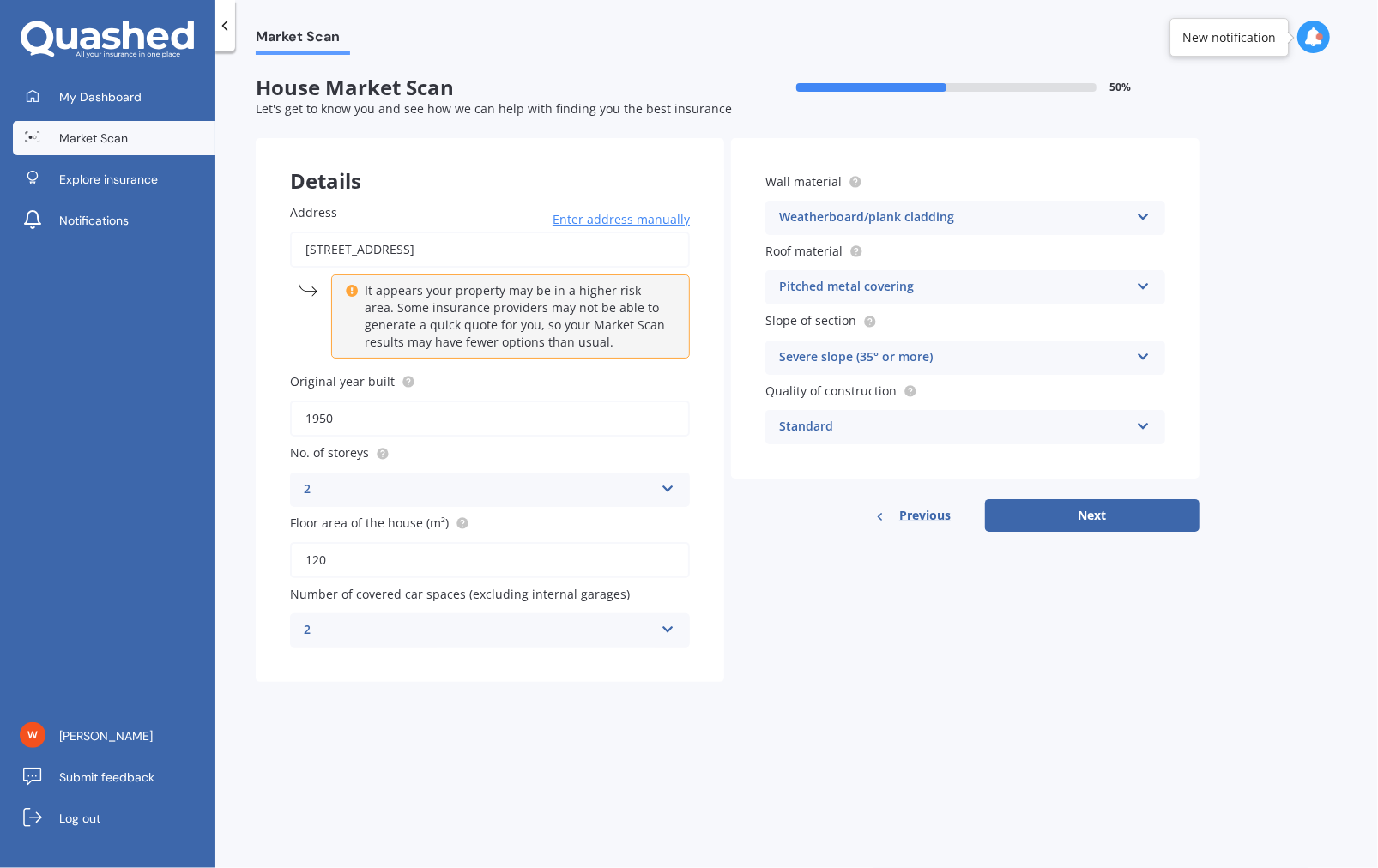
click at [1093, 679] on div "Details Address [STREET_ADDRESS] Enter address manually It appears your propert…" at bounding box center [727, 409] width 944 height 544
click at [1094, 512] on button "Next" at bounding box center [1093, 515] width 215 height 32
select select "29"
select select "03"
select select "1979"
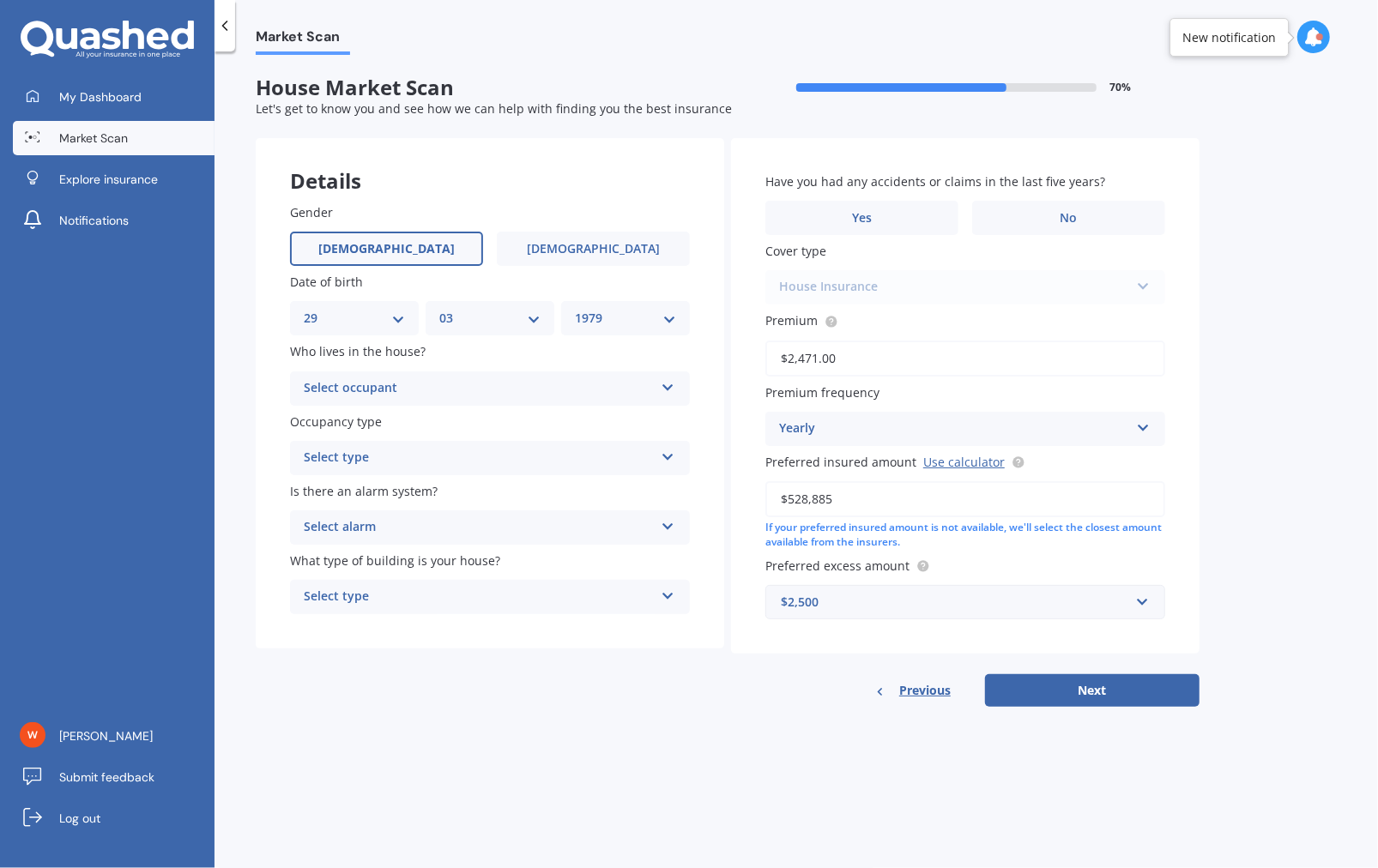
click at [355, 246] on label "[DEMOGRAPHIC_DATA]" at bounding box center [387, 248] width 193 height 34
click at [0, 0] on input "[DEMOGRAPHIC_DATA]" at bounding box center [0, 0] width 0 height 0
click at [422, 250] on label "[DEMOGRAPHIC_DATA]" at bounding box center [387, 248] width 193 height 34
click at [0, 0] on input "[DEMOGRAPHIC_DATA]" at bounding box center [0, 0] width 0 height 0
click at [405, 250] on label "[DEMOGRAPHIC_DATA]" at bounding box center [387, 248] width 193 height 34
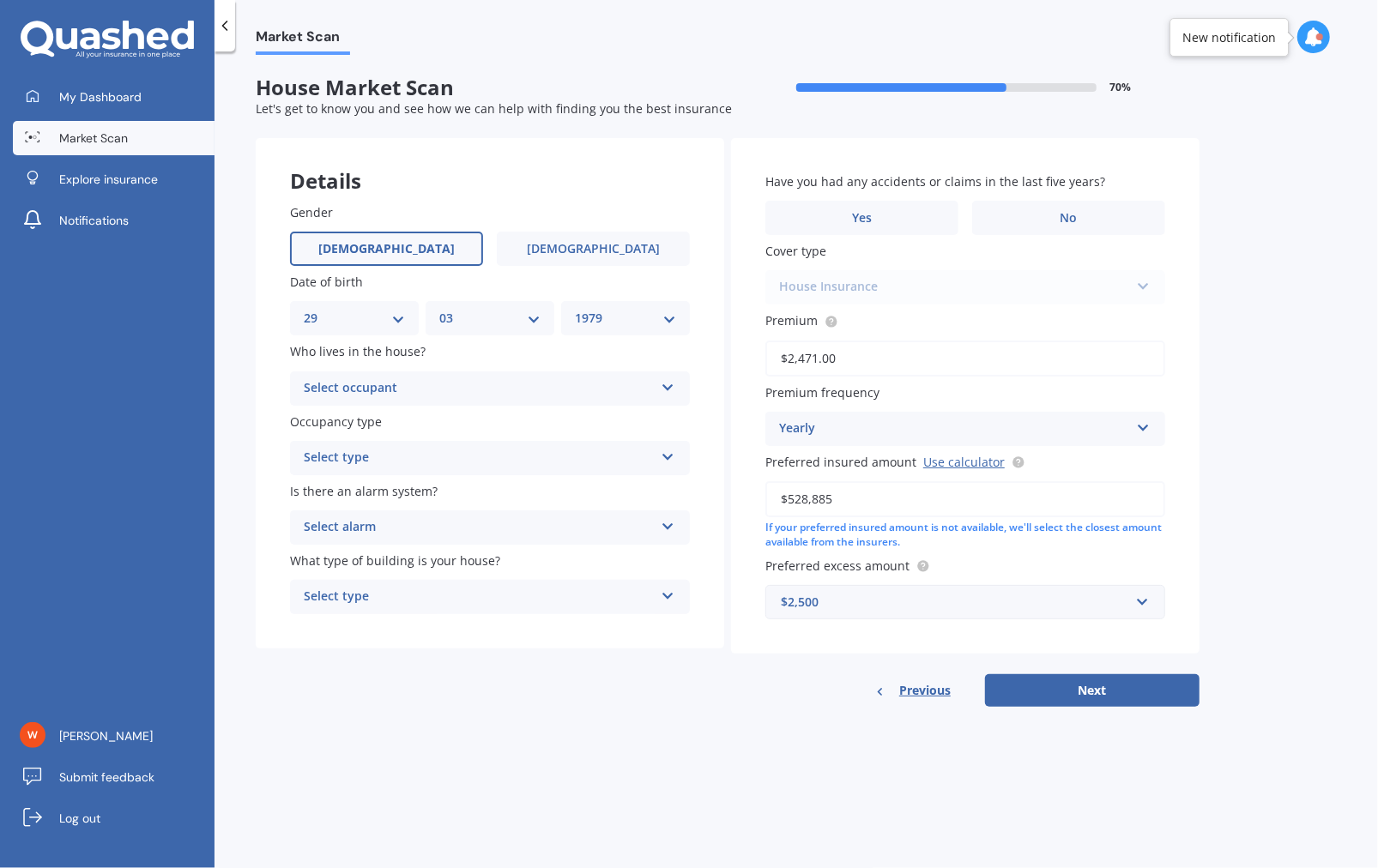
click at [0, 0] on input "[DEMOGRAPHIC_DATA]" at bounding box center [0, 0] width 0 height 0
click at [479, 399] on div "Select occupant Owner Owner + Boarder" at bounding box center [490, 388] width 400 height 34
click at [555, 148] on div "Details" at bounding box center [490, 163] width 469 height 51
click at [670, 391] on icon at bounding box center [667, 384] width 15 height 12
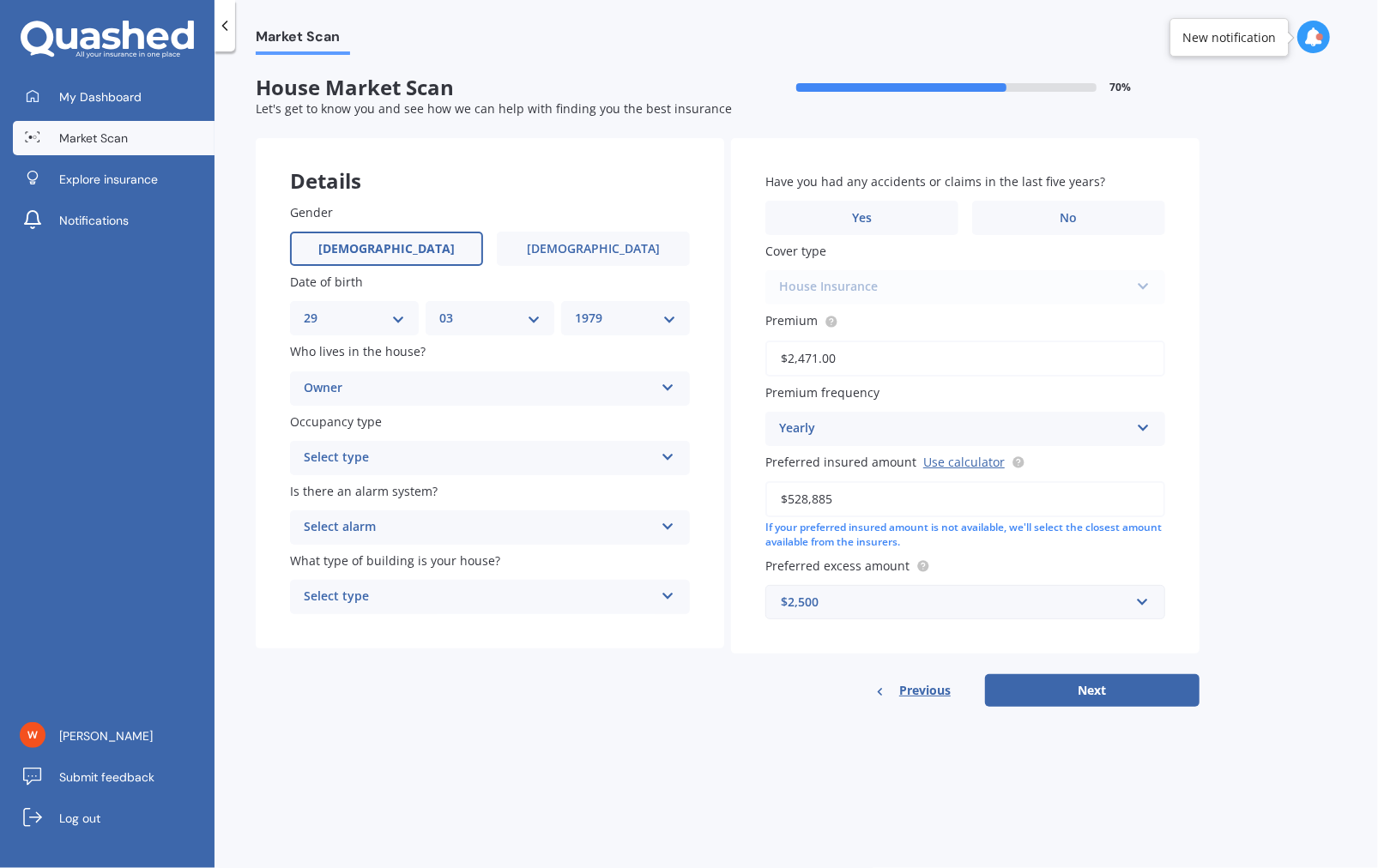
click at [658, 457] on div "Select type Permanent Holiday (without tenancy)" at bounding box center [490, 458] width 400 height 34
click at [465, 691] on div "Details Gender [DEMOGRAPHIC_DATA] [DEMOGRAPHIC_DATA] Date of birth DD 01 02 03 …" at bounding box center [727, 422] width 944 height 569
click at [415, 528] on div "Select alarm" at bounding box center [479, 527] width 350 height 21
click at [415, 528] on div "Yes, monitored" at bounding box center [479, 527] width 350 height 21
click at [499, 527] on div "Select alarm" at bounding box center [481, 527] width 342 height 19
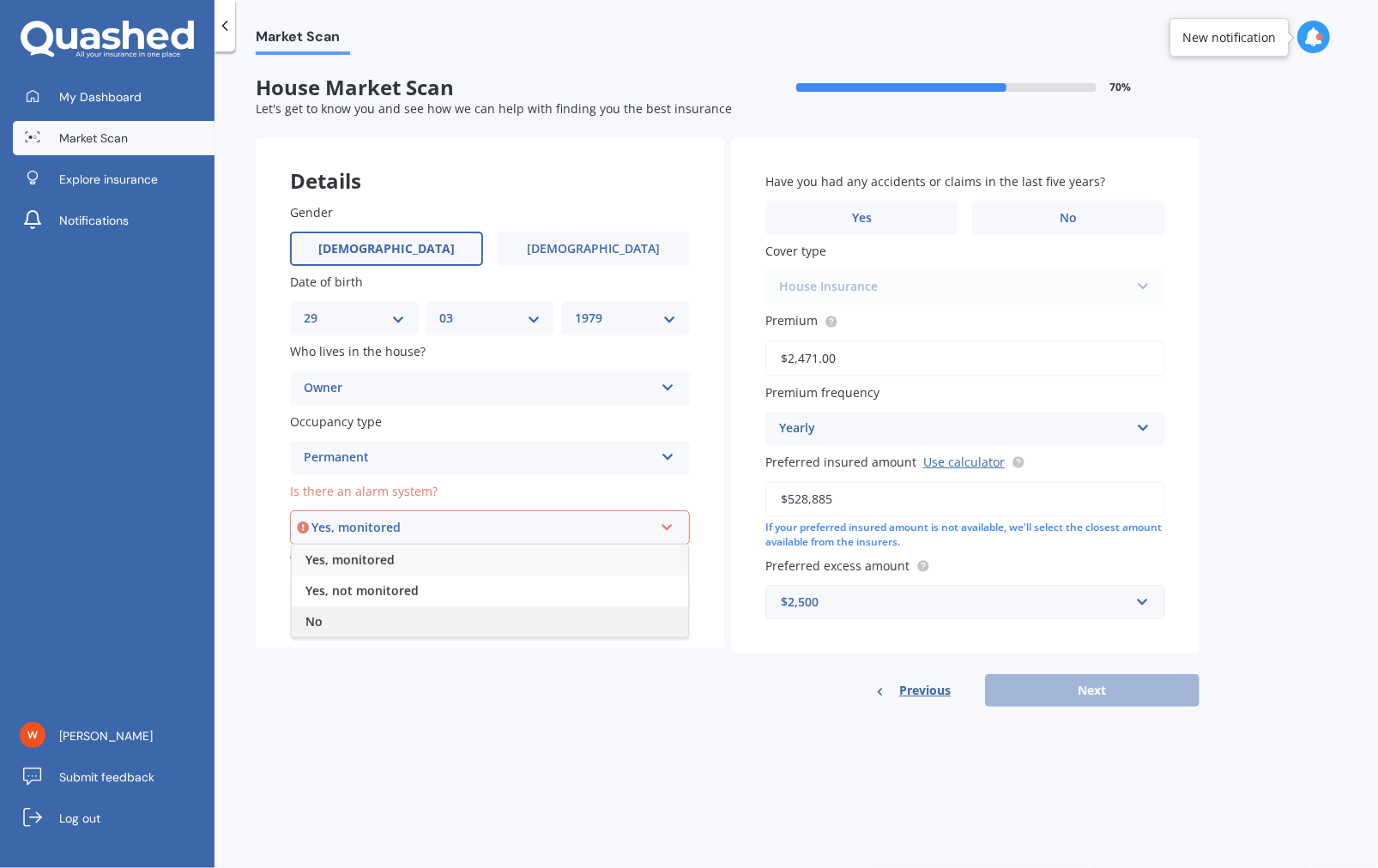
click at [332, 618] on div "No" at bounding box center [489, 621] width 397 height 31
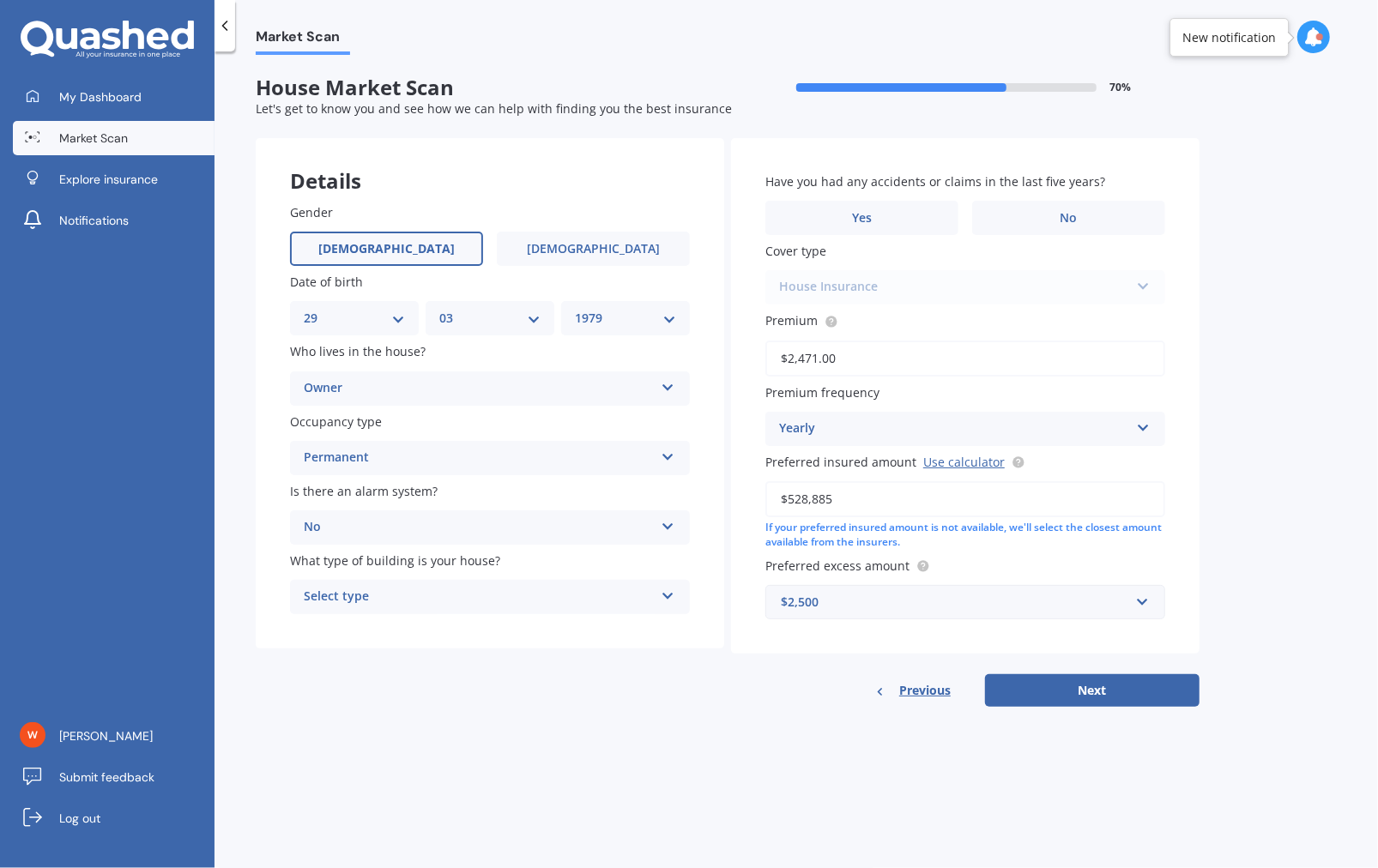
click at [515, 713] on form "House Market Scan 70 % Let's get to know you and see how we can help with findi…" at bounding box center [727, 399] width 944 height 646
click at [407, 605] on div "Select type" at bounding box center [479, 596] width 350 height 21
click at [371, 636] on span "Freestanding" at bounding box center [343, 630] width 77 height 17
click at [632, 736] on div "Market Scan House Market Scan 70 % Let's get to know you and see how we can hel…" at bounding box center [796, 464] width 1163 height 817
click at [1080, 210] on label "No" at bounding box center [1069, 217] width 193 height 34
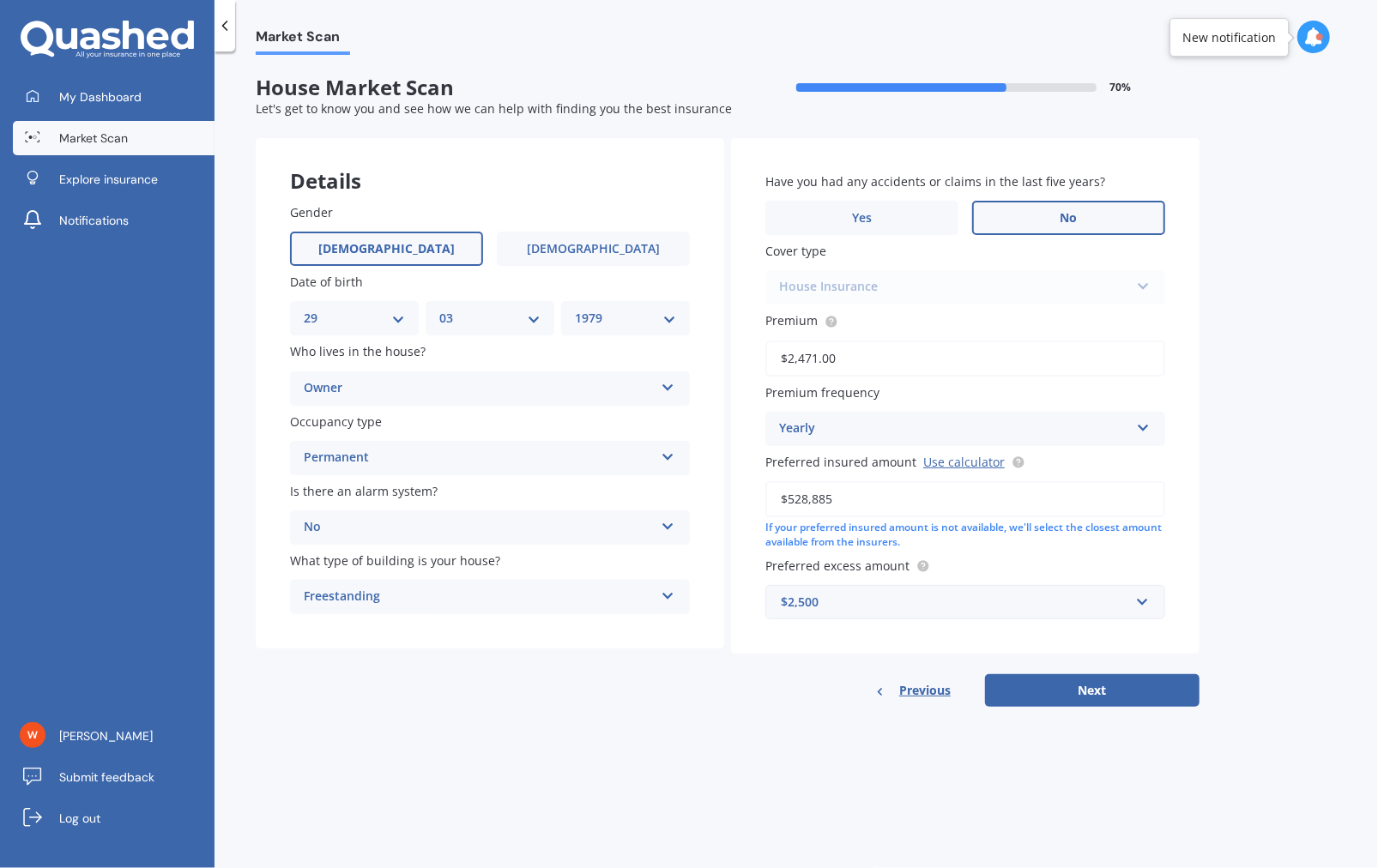
click at [0, 0] on input "No" at bounding box center [0, 0] width 0 height 0
click at [1085, 287] on div "House Insurance House Insurance - Asset Protector House Insurance" at bounding box center [966, 287] width 400 height 34
click at [1137, 289] on div "House Insurance House Insurance - Asset Protector House Insurance" at bounding box center [966, 287] width 400 height 34
click at [984, 278] on div "House Insurance House Insurance - Asset Protector House Insurance" at bounding box center [966, 287] width 400 height 34
click at [1090, 658] on div "Have you had any accidents or claims in the last five years? Yes No Cover type …" at bounding box center [966, 422] width 469 height 569
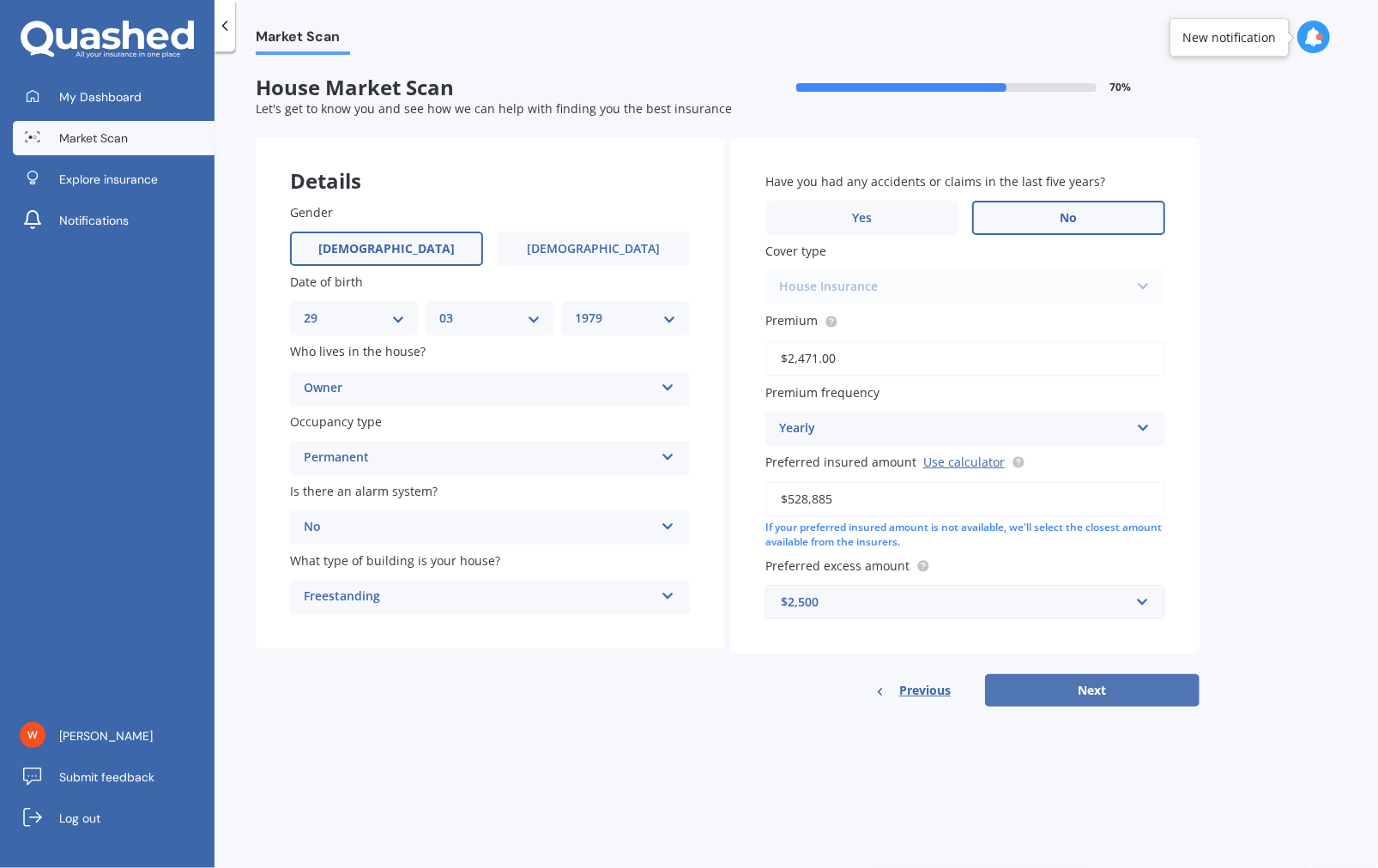
click at [1100, 684] on button "Next" at bounding box center [1093, 690] width 215 height 32
select select "29"
select select "03"
select select "1979"
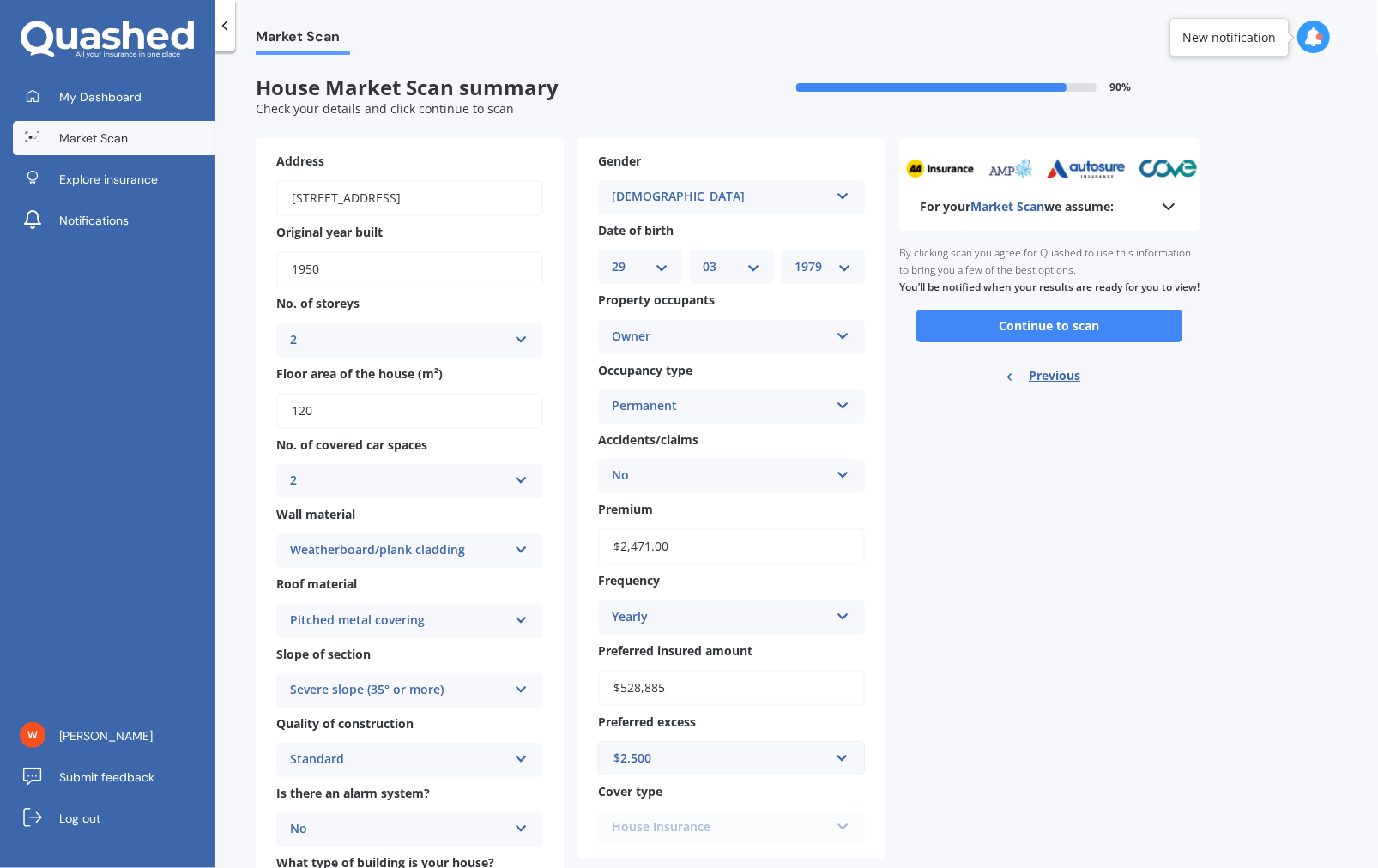
scroll to position [105, 0]
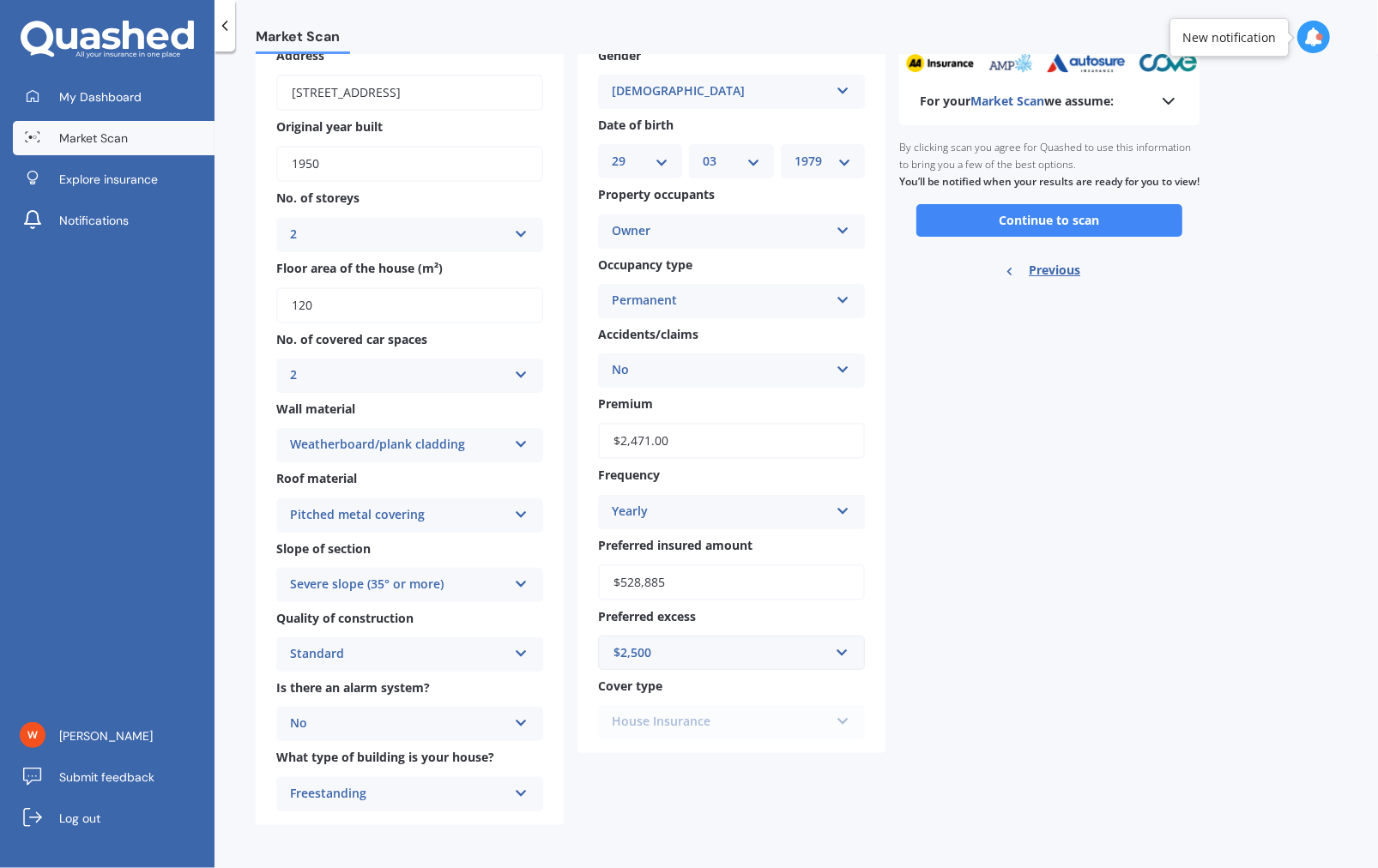
click at [432, 729] on div "No" at bounding box center [399, 723] width 218 height 21
click at [824, 241] on div "Owner" at bounding box center [720, 231] width 218 height 21
click at [1031, 425] on div "For your Market Scan we assume: Ready to go By clicking scan you agree for Quas…" at bounding box center [1049, 429] width 300 height 793
click at [1045, 234] on button "Continue to scan" at bounding box center [1049, 219] width 266 height 32
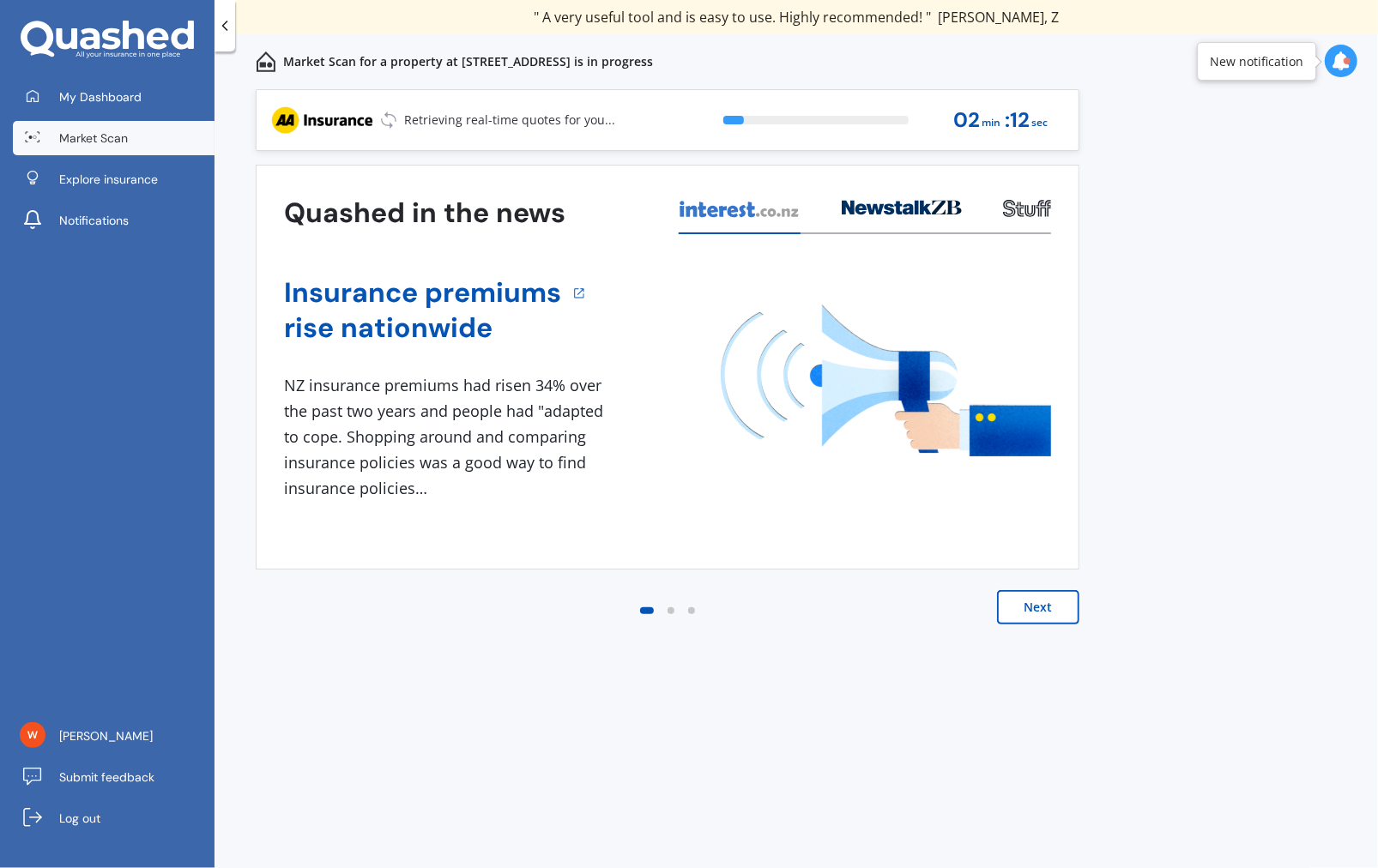
click at [1027, 597] on button "Next" at bounding box center [1038, 607] width 83 height 34
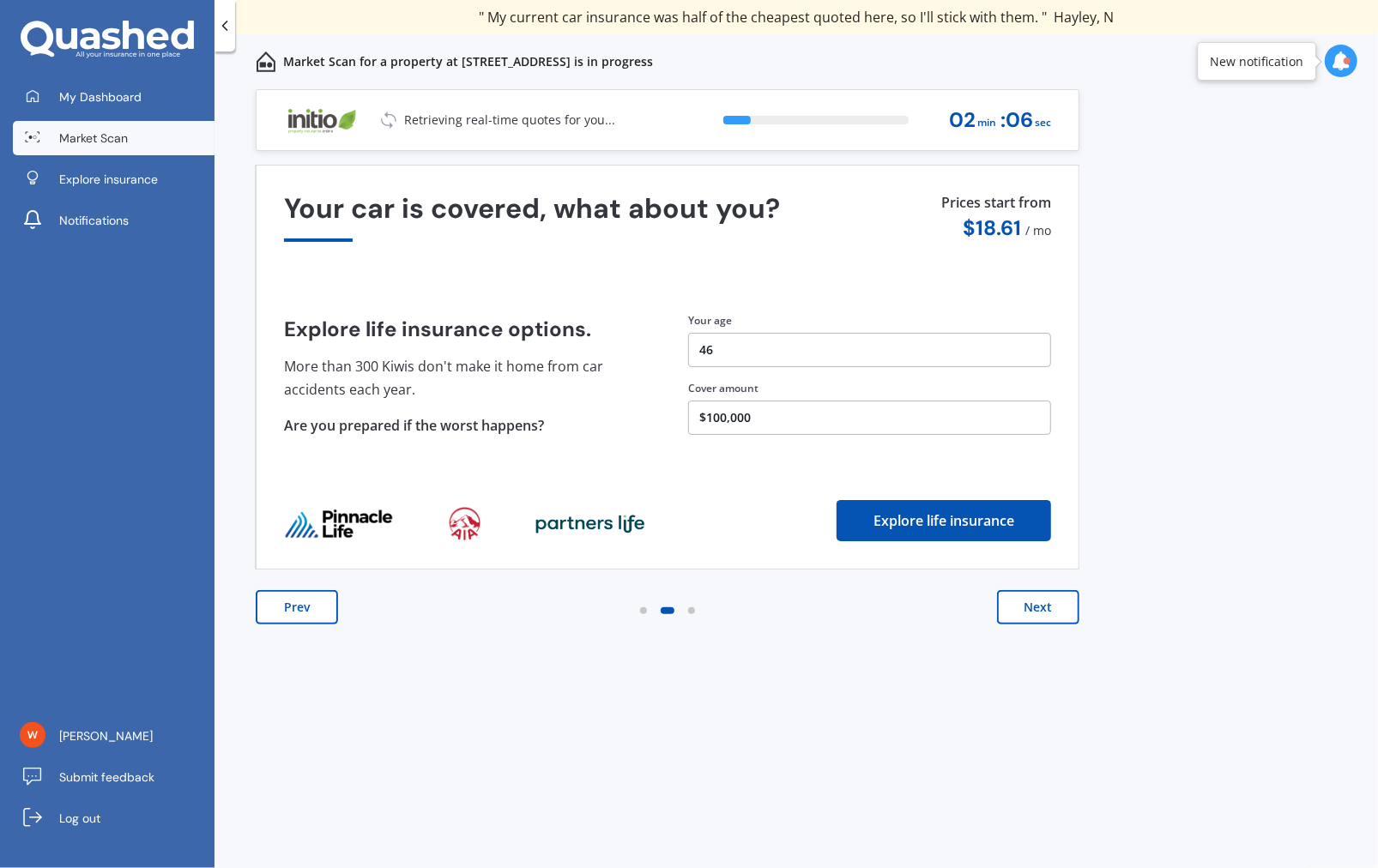
click at [314, 604] on button "Prev" at bounding box center [297, 607] width 83 height 34
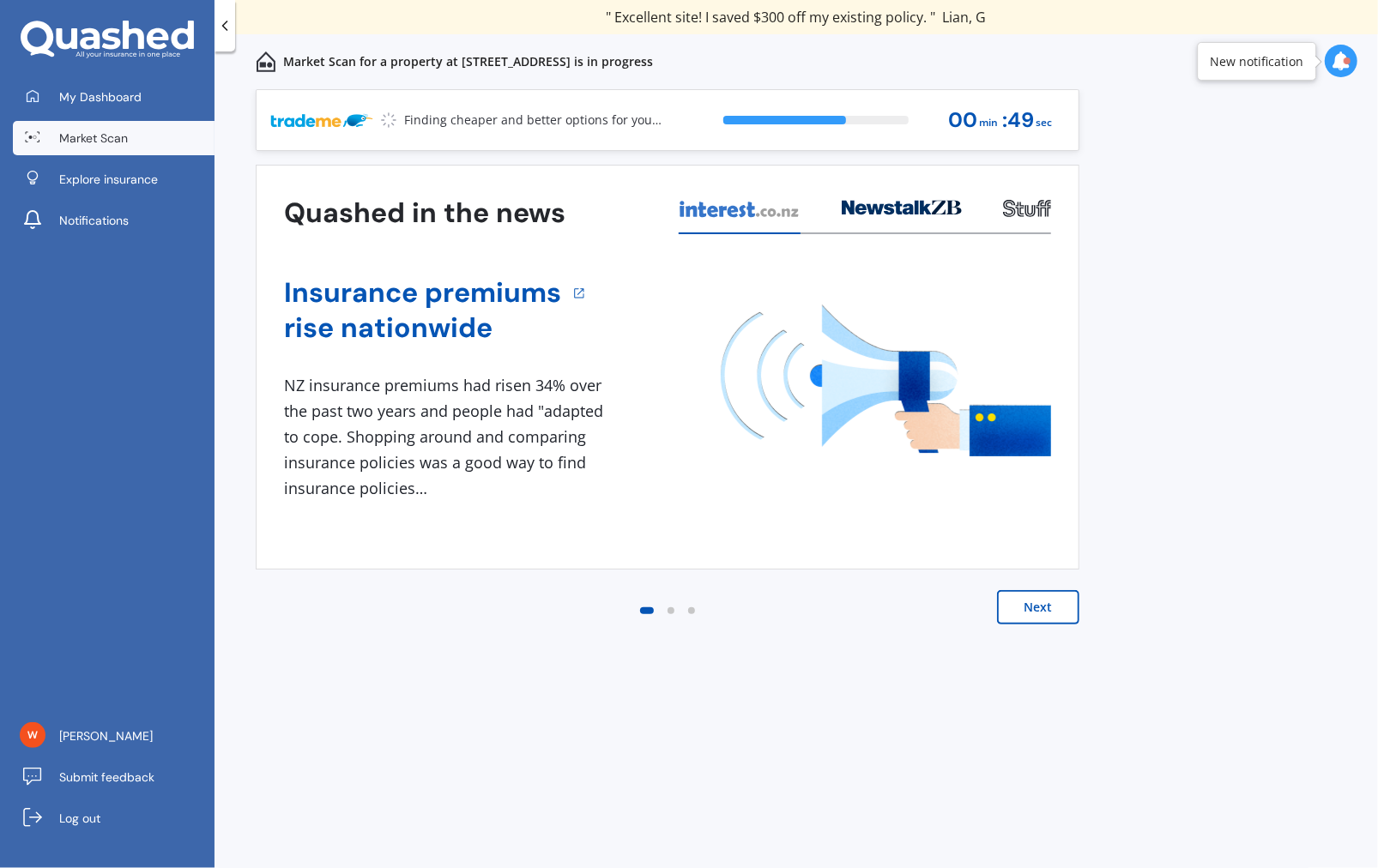
drag, startPoint x: 1036, startPoint y: 616, endPoint x: 1040, endPoint y: 602, distance: 14.6
click at [1036, 616] on button "Next" at bounding box center [1038, 607] width 83 height 34
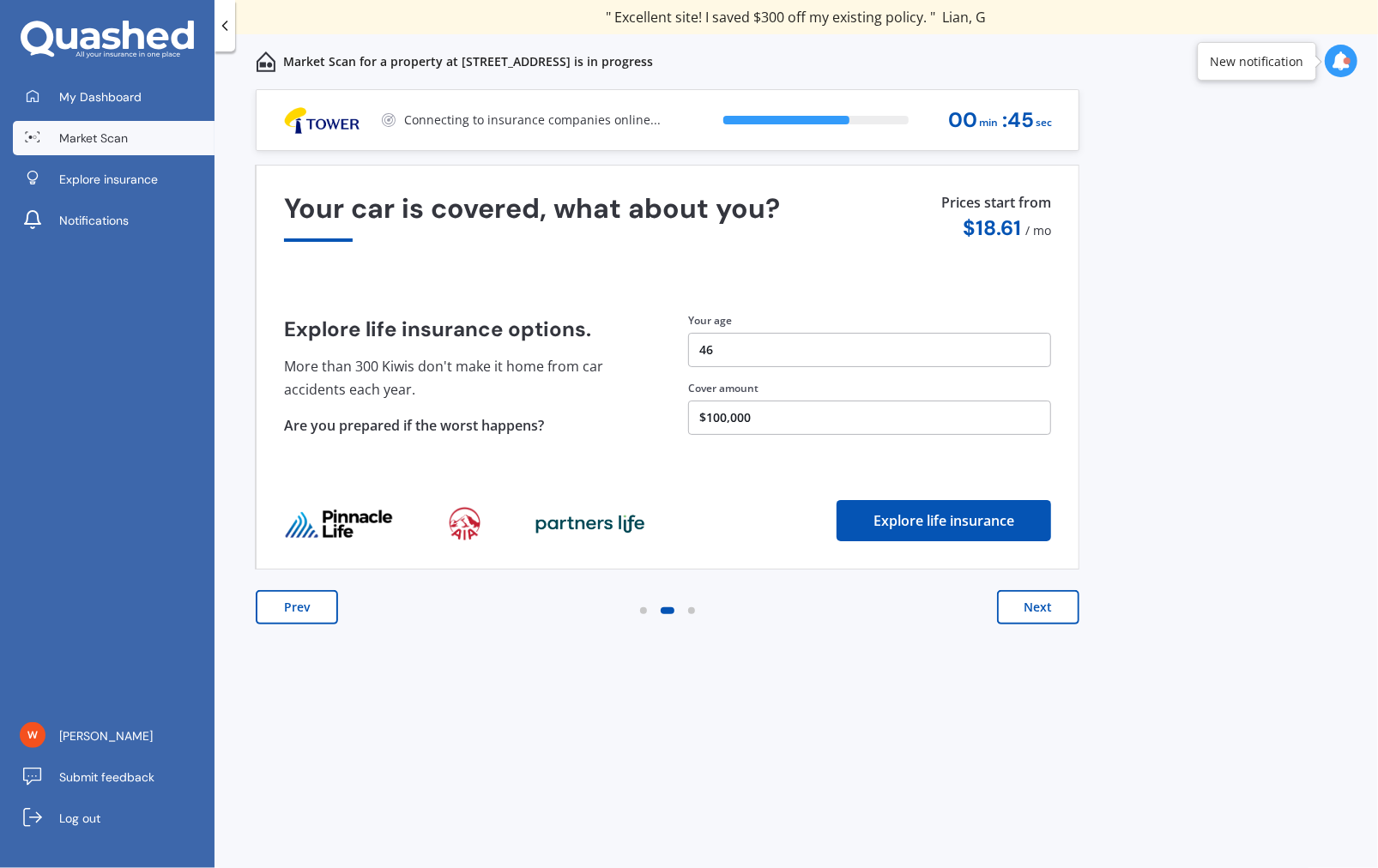
drag, startPoint x: 286, startPoint y: 604, endPoint x: 365, endPoint y: 592, distance: 79.9
click at [287, 603] on button "Prev" at bounding box center [297, 607] width 83 height 34
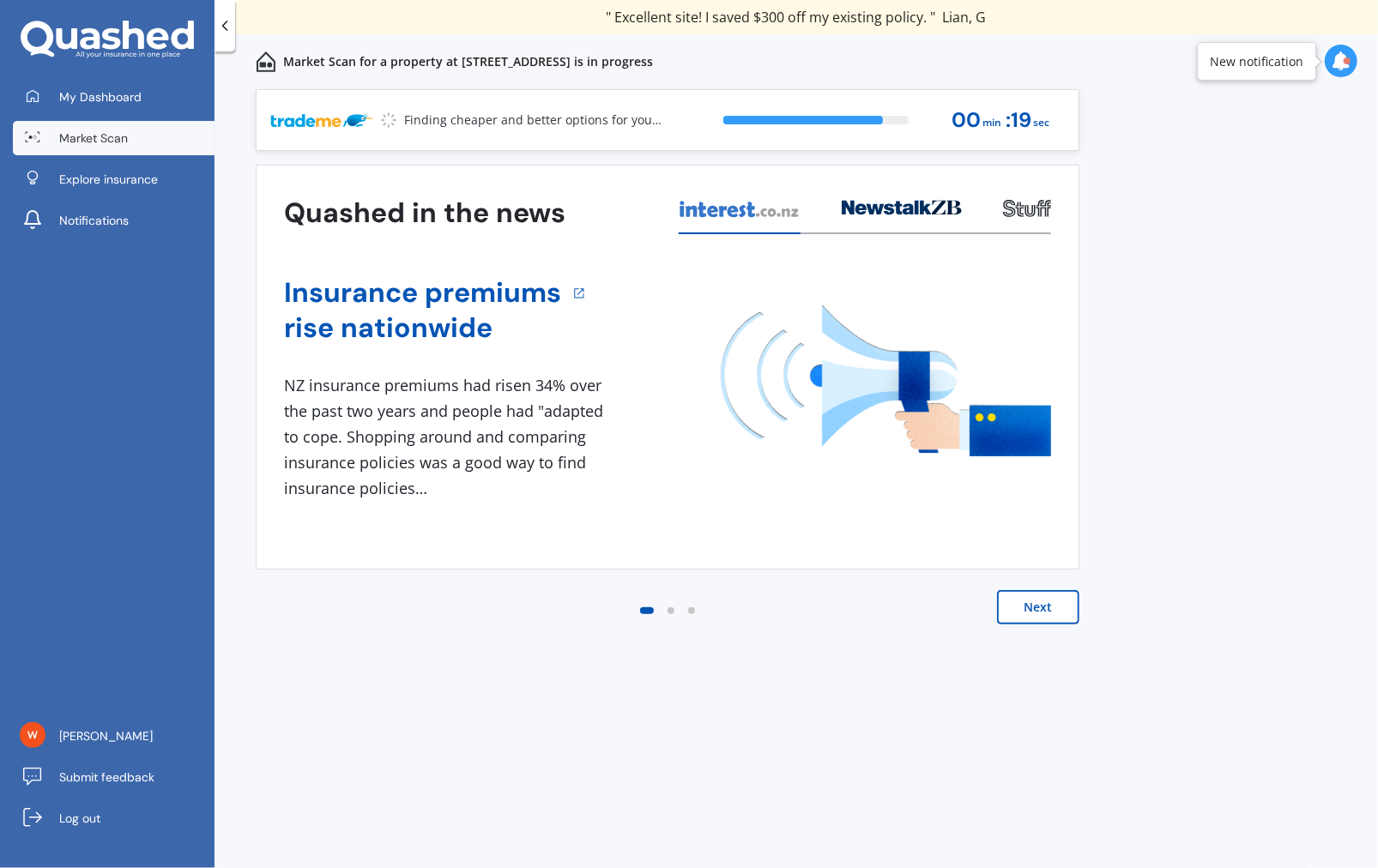
click at [1302, 522] on div "Previous 60,000+ Kiwis have signed up to shop and save on insurance with us " H…" at bounding box center [796, 498] width 1163 height 817
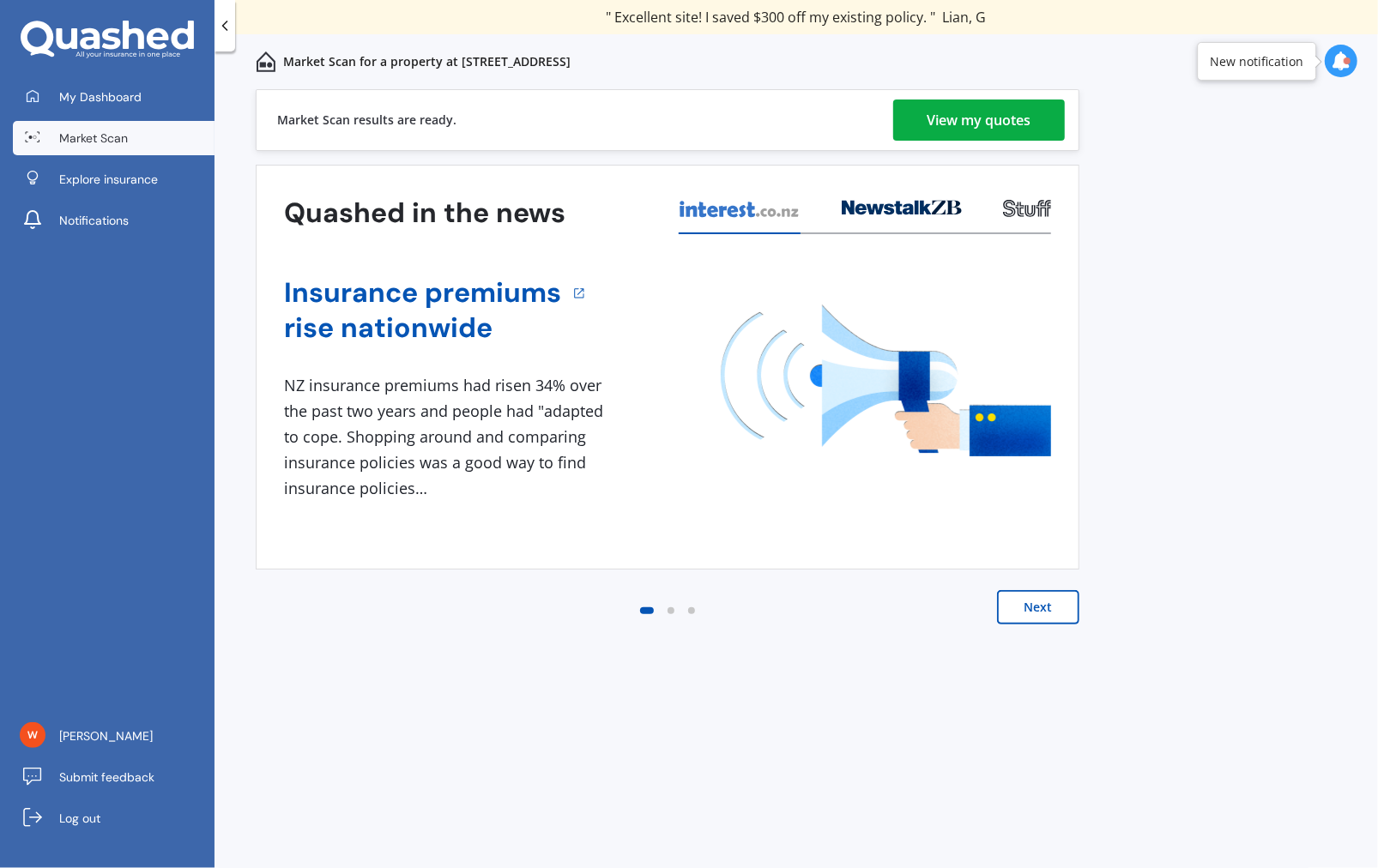
click at [960, 130] on div "View my quotes" at bounding box center [978, 120] width 103 height 41
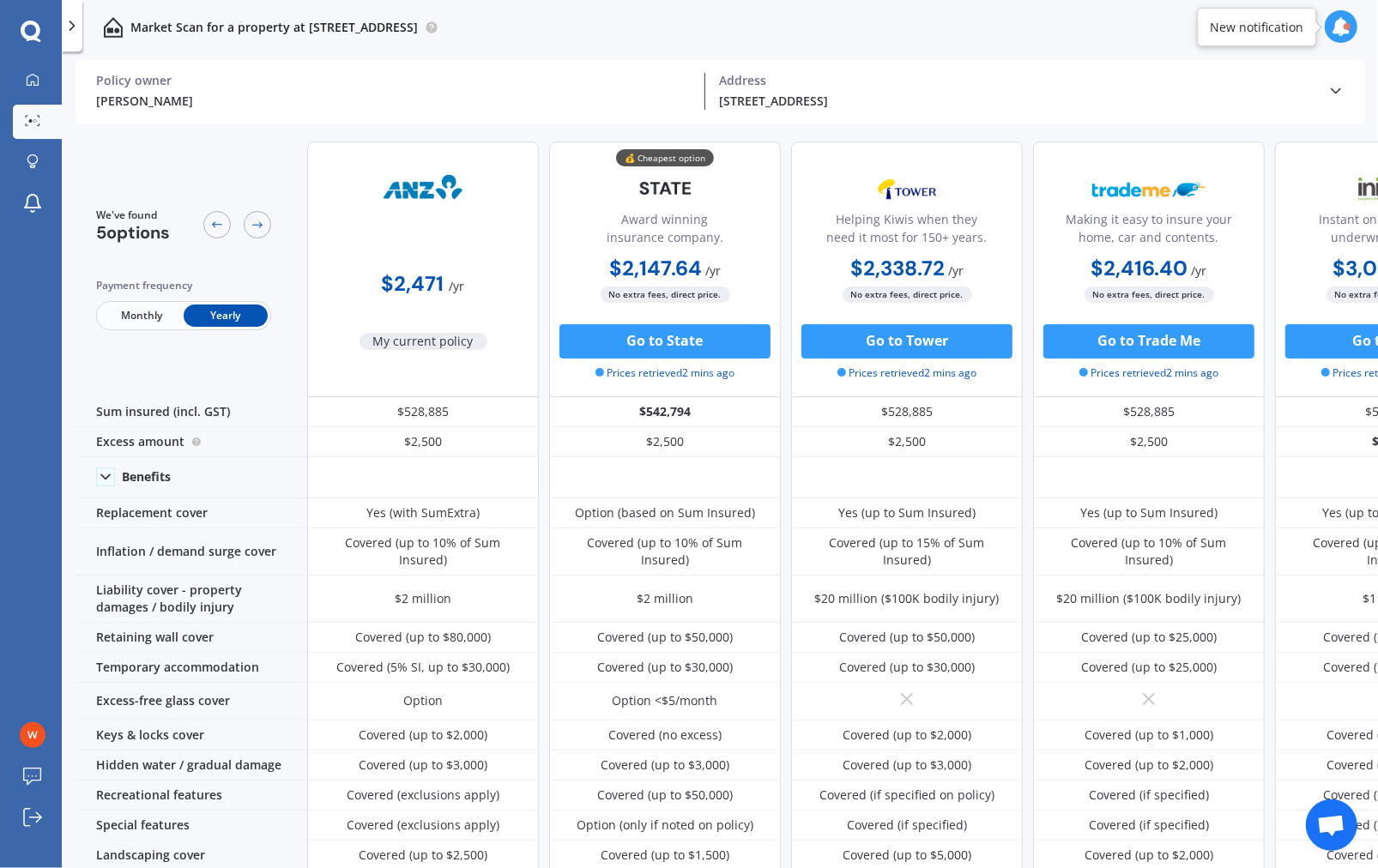
click at [1035, 20] on div "Market Scan for a property at [STREET_ADDRESS]" at bounding box center [720, 28] width 1316 height 55
click at [885, 19] on div "Market Scan for a property at [STREET_ADDRESS]" at bounding box center [720, 28] width 1316 height 55
click at [888, 91] on div "[STREET_ADDRESS] Address" at bounding box center [1017, 91] width 622 height 36
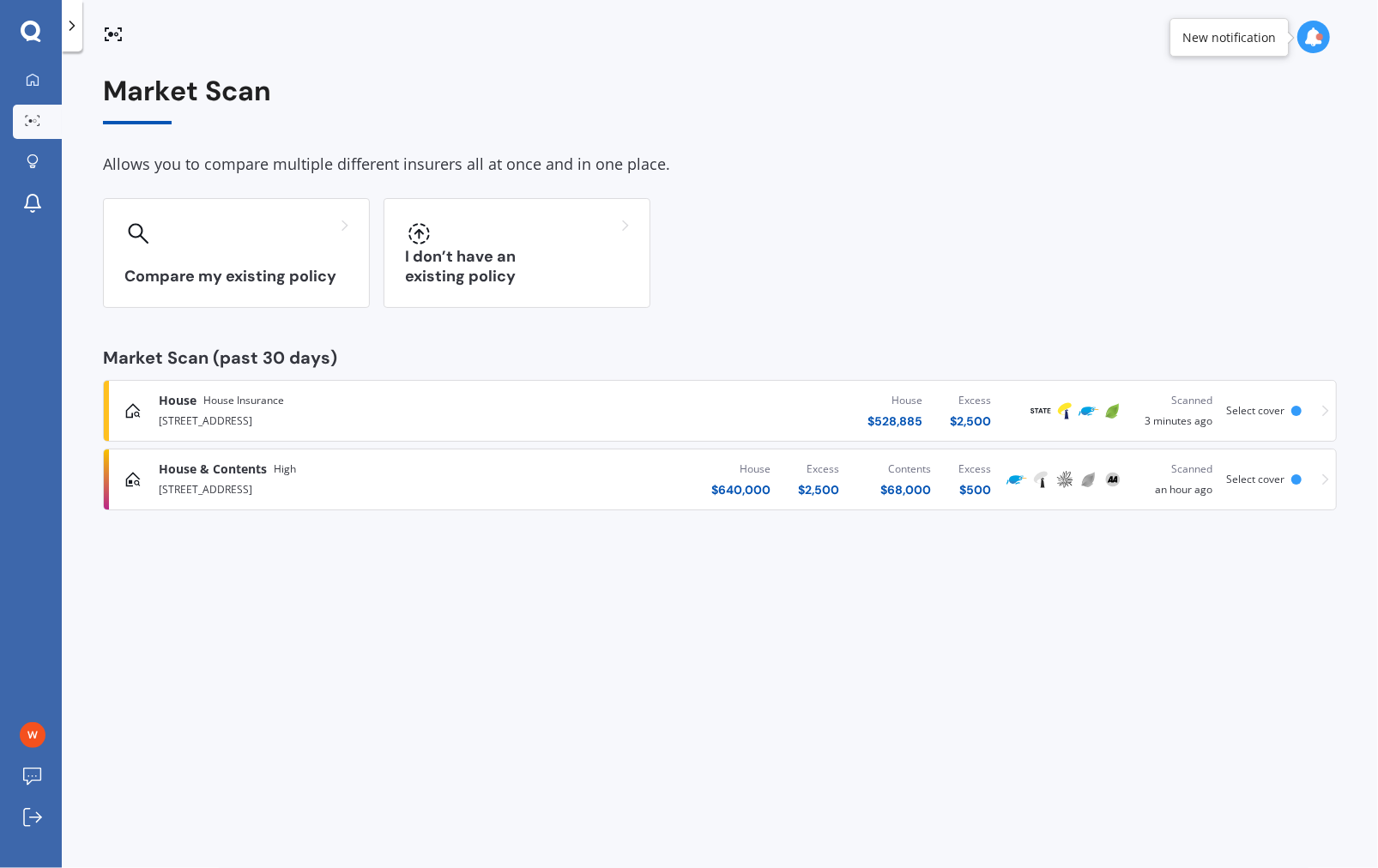
click at [220, 409] on div "[STREET_ADDRESS]" at bounding box center [361, 419] width 406 height 21
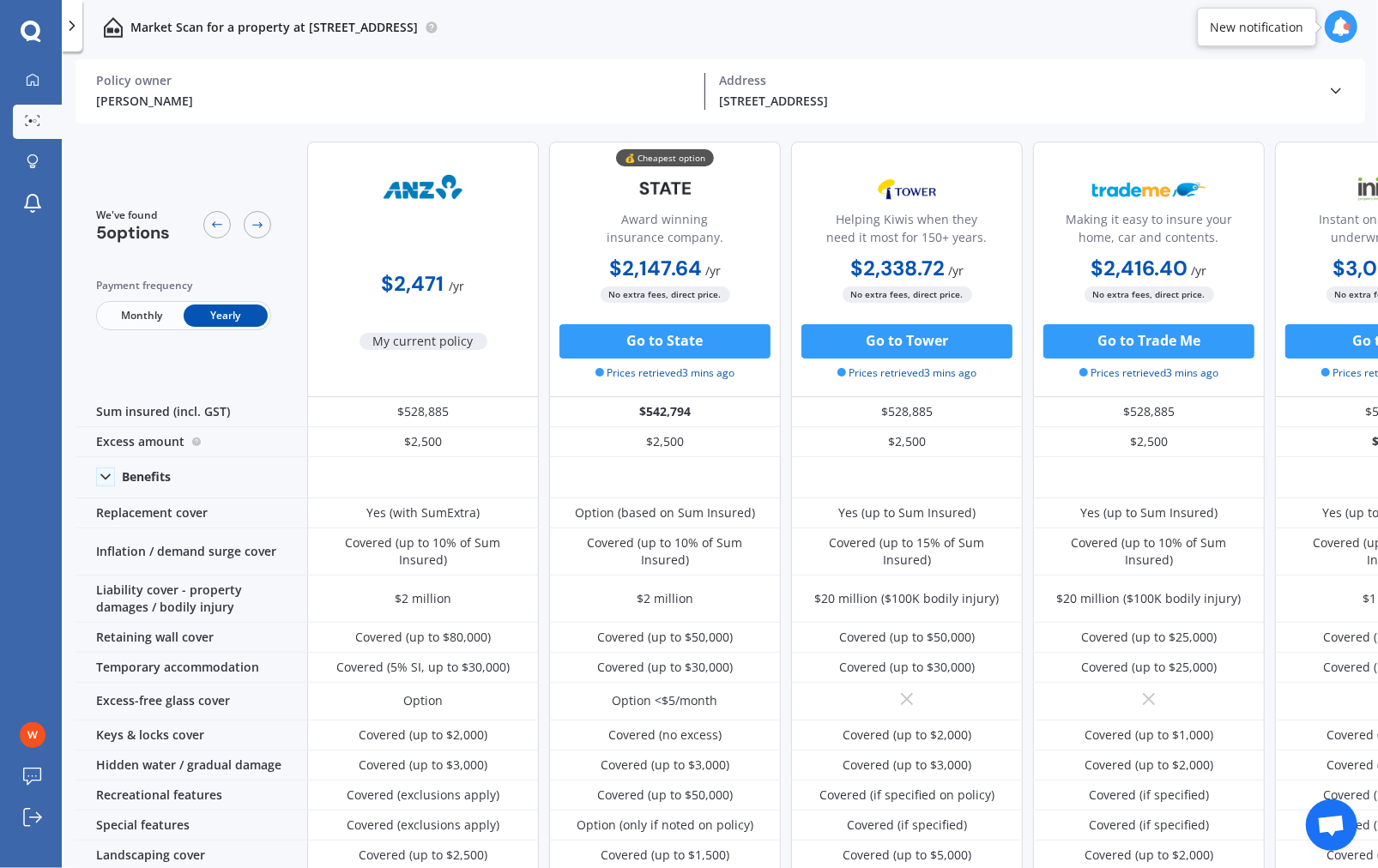
click at [418, 24] on p "Market Scan for a property at [STREET_ADDRESS]" at bounding box center [275, 27] width 287 height 17
click at [413, 336] on span "My current policy" at bounding box center [423, 341] width 128 height 17
click at [440, 246] on div at bounding box center [422, 211] width 113 height 85
click at [435, 187] on img at bounding box center [422, 190] width 113 height 43
click at [158, 26] on p "Market Scan for a property at [STREET_ADDRESS]" at bounding box center [275, 27] width 287 height 17
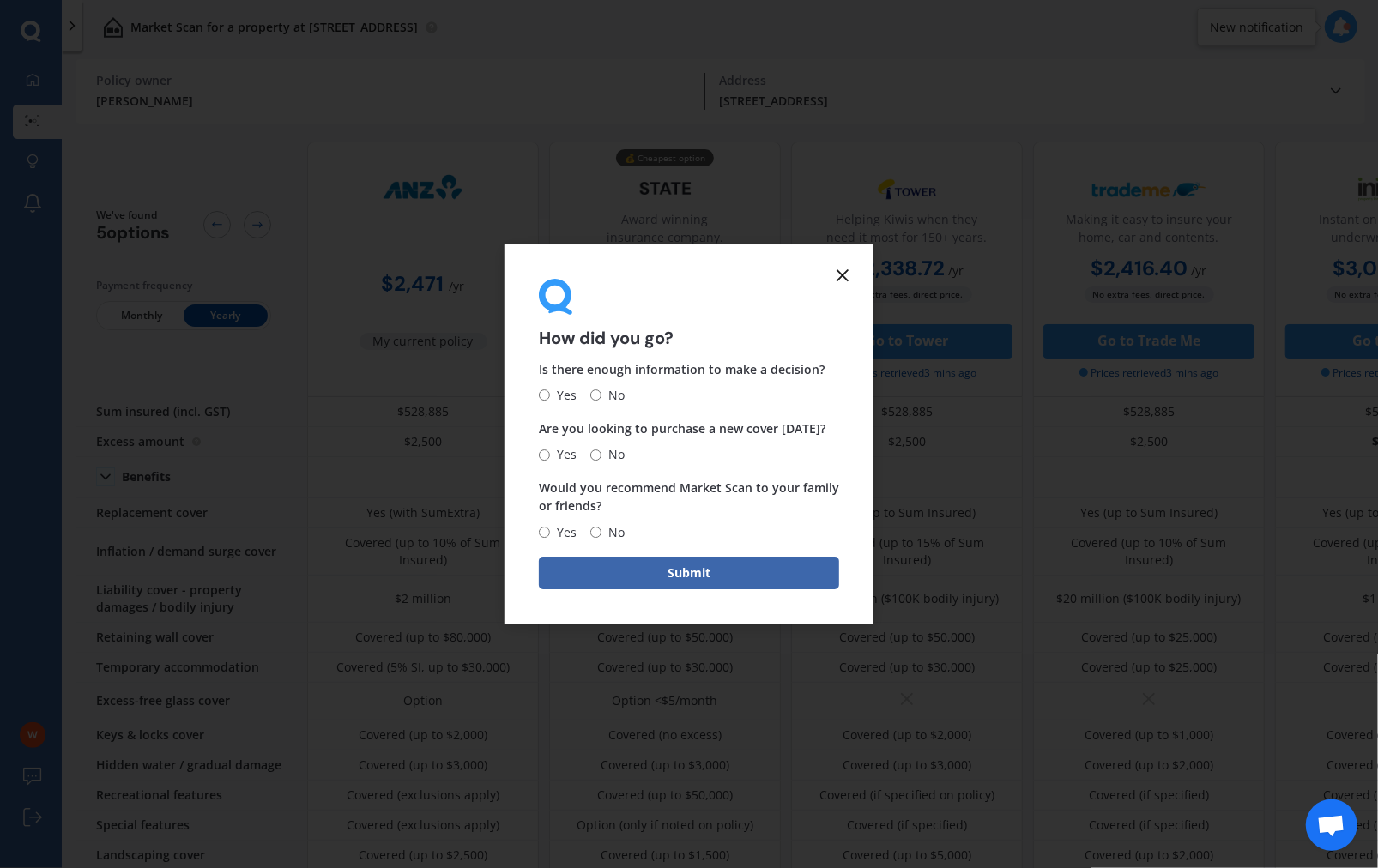
click at [840, 269] on icon at bounding box center [843, 275] width 21 height 21
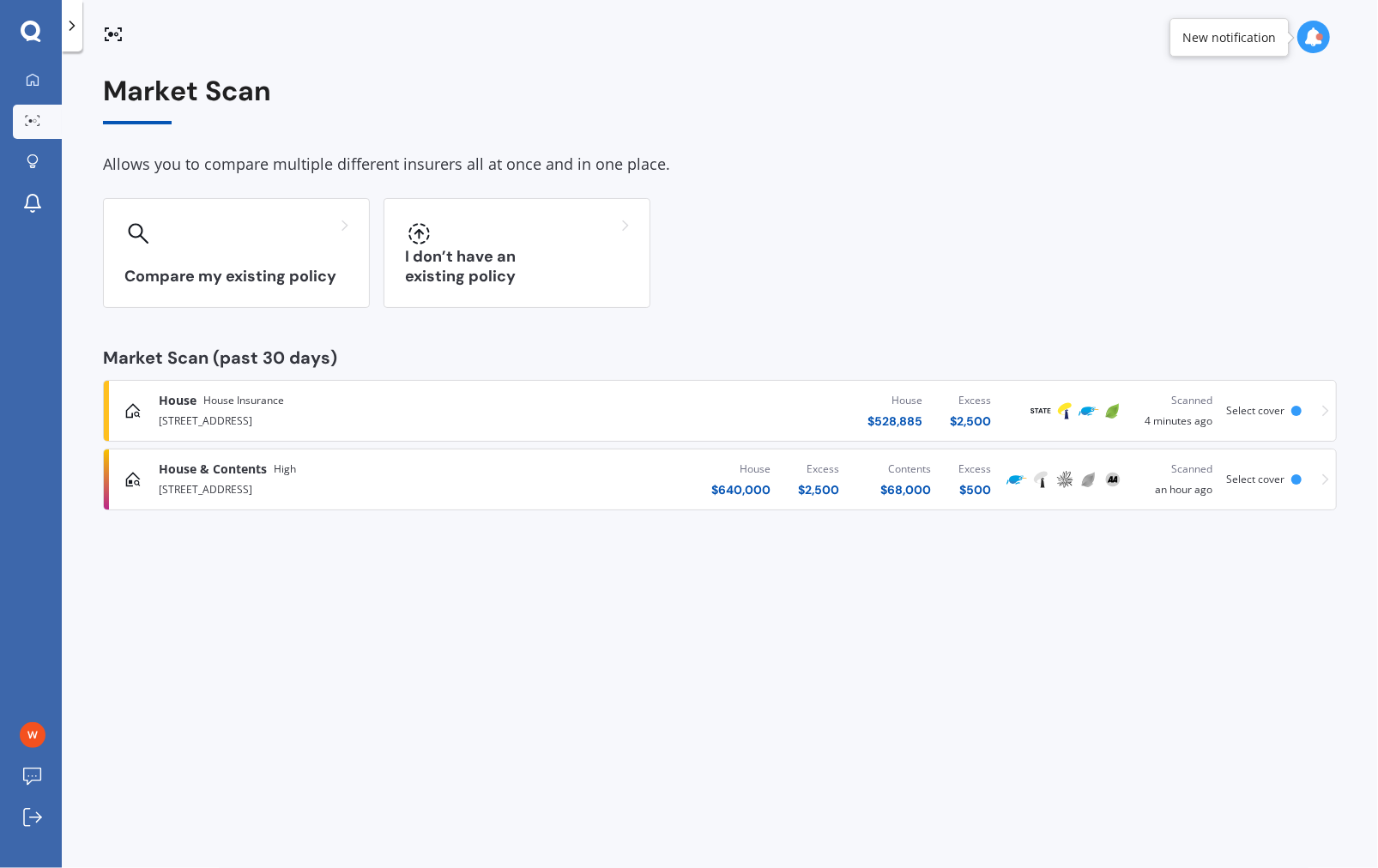
click at [1050, 290] on div "Compare my existing policy I don’t have an existing policy" at bounding box center [720, 253] width 1234 height 110
click at [237, 398] on span "House Insurance" at bounding box center [244, 400] width 81 height 17
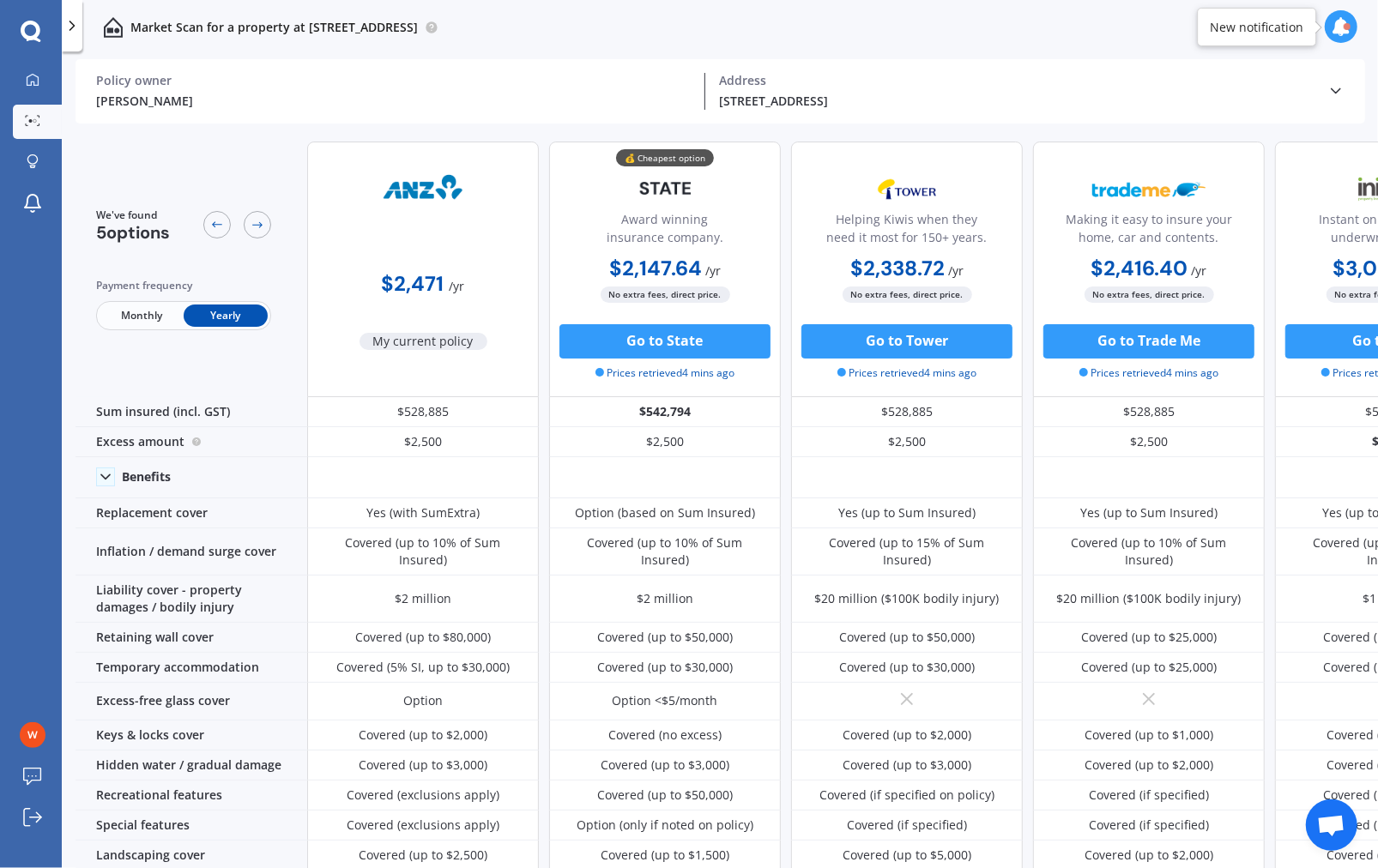
click at [1116, 259] on b "$2,416.40" at bounding box center [1140, 268] width 97 height 27
